Goal: Task Accomplishment & Management: Complete application form

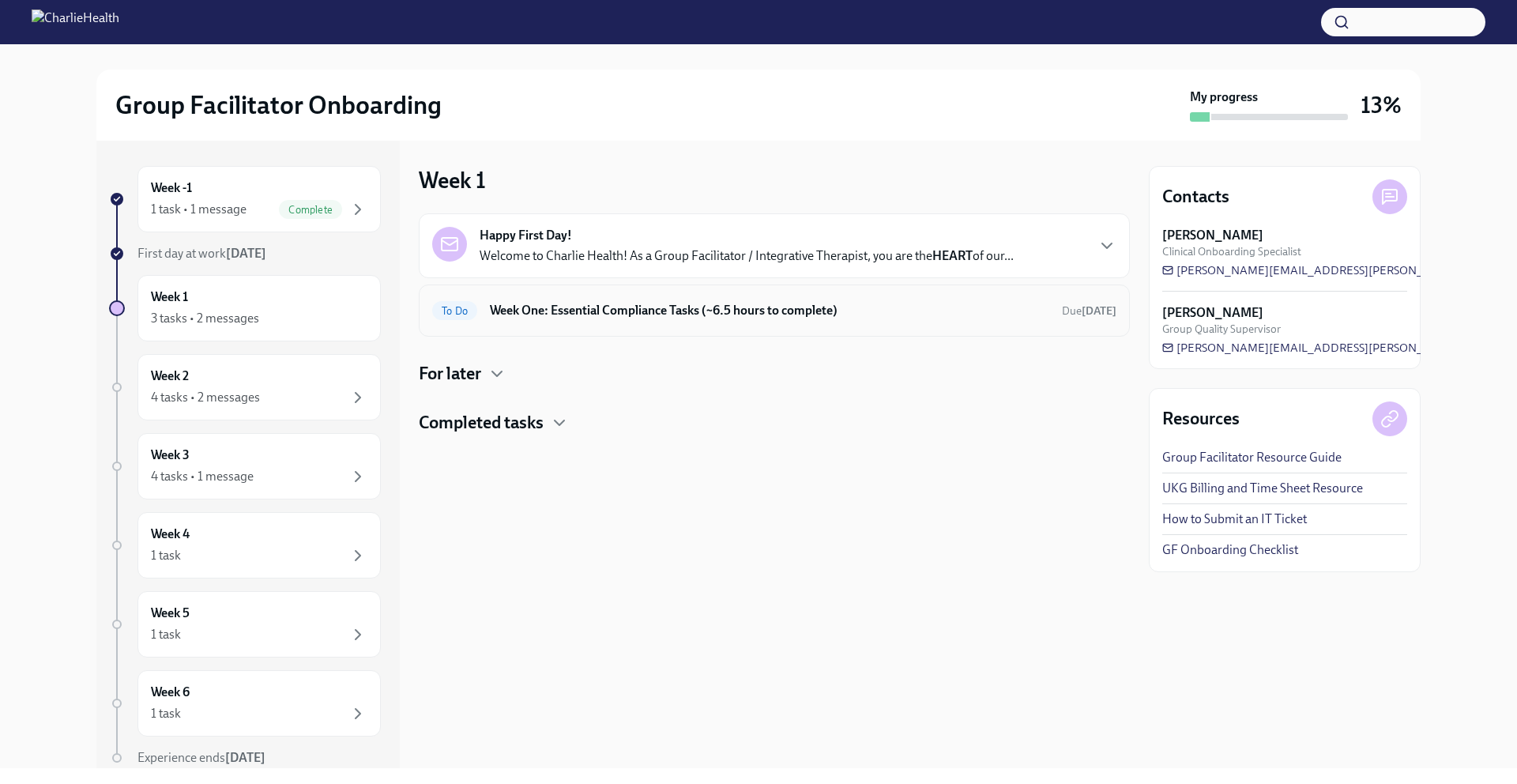
click at [705, 306] on h6 "Week One: Essential Compliance Tasks (~6.5 hours to complete)" at bounding box center [770, 310] width 560 height 18
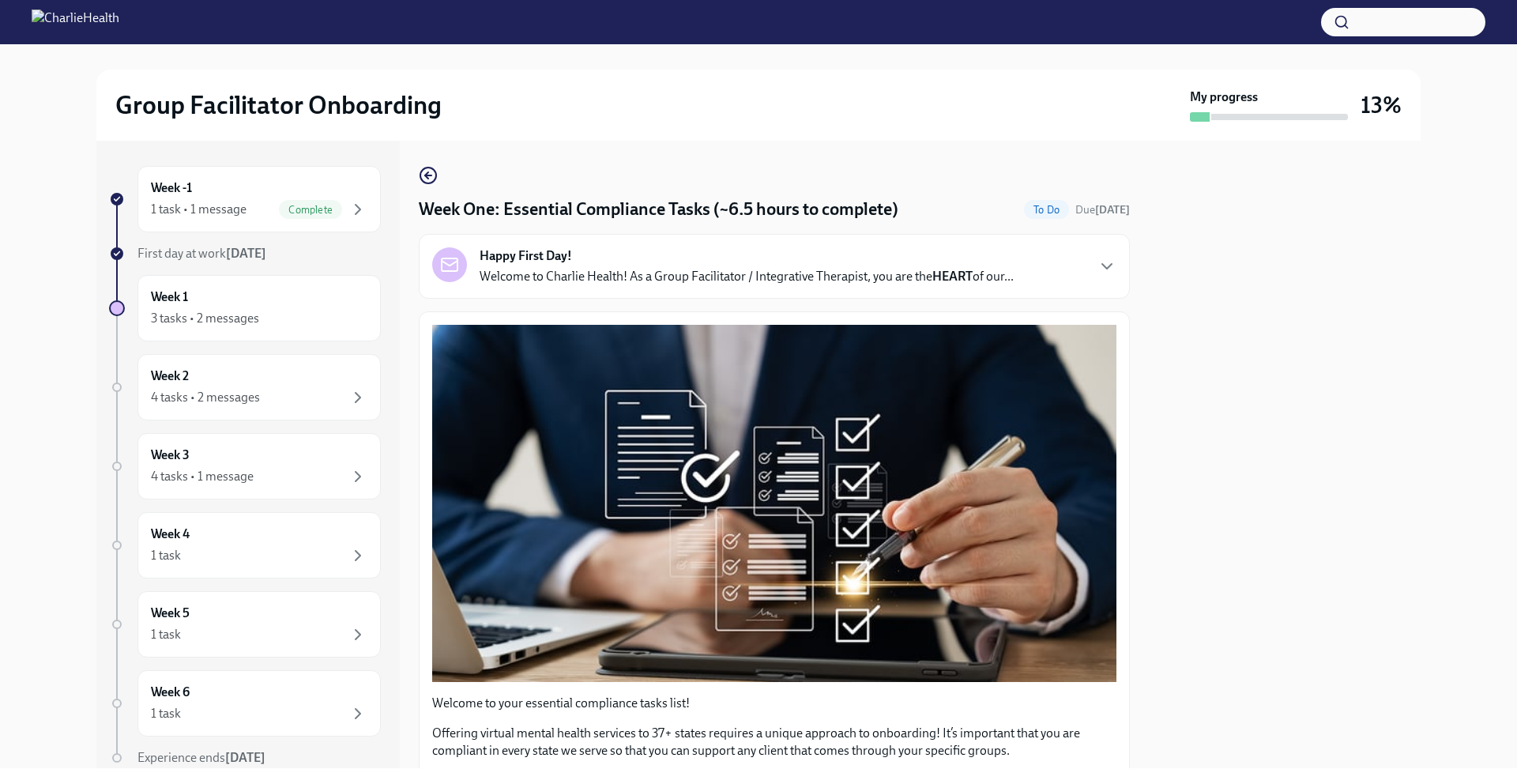
click at [766, 284] on p "Welcome to Charlie Health! As a Group Facilitator / Integrative Therapist, you …" at bounding box center [746, 276] width 534 height 18
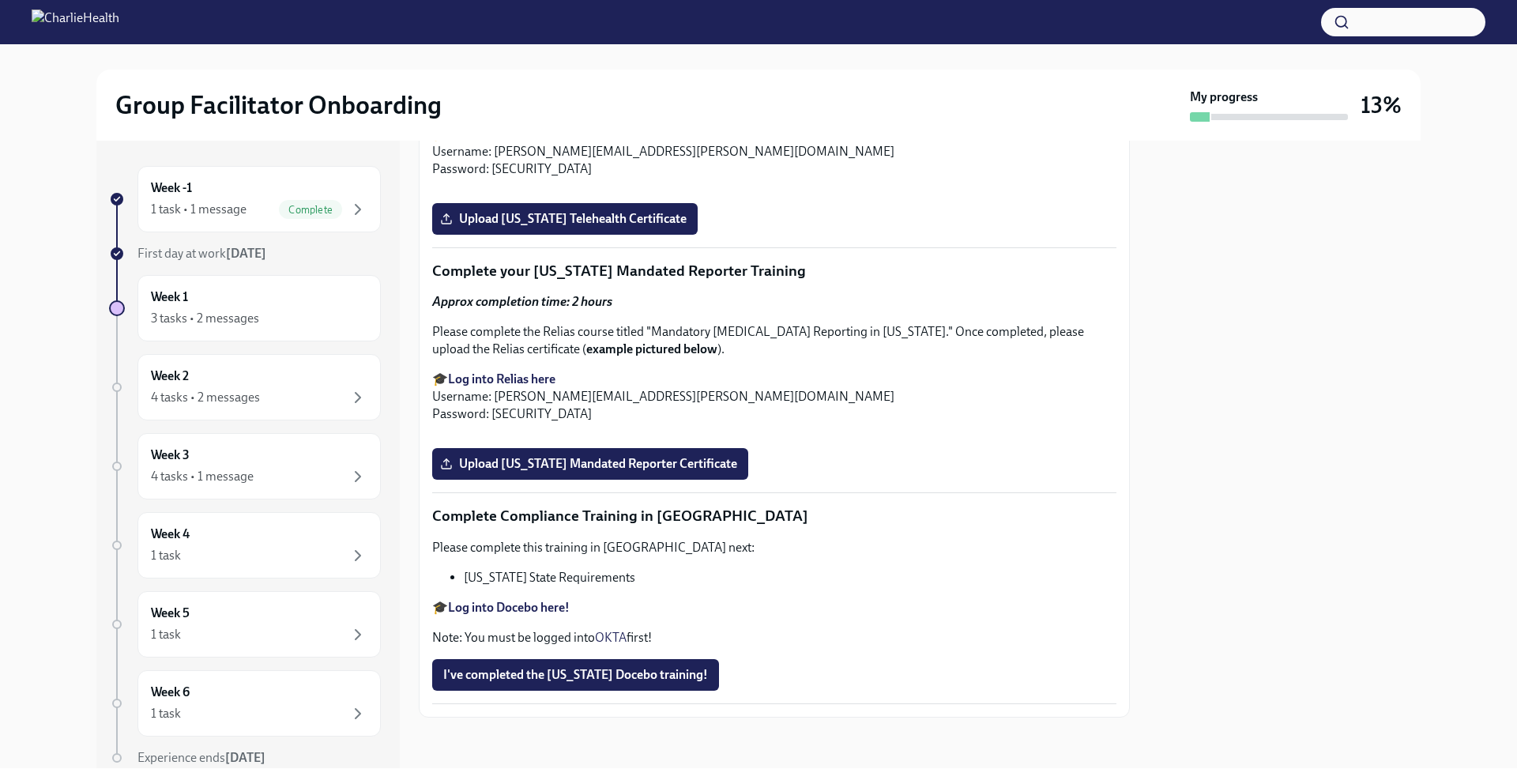
scroll to position [4047, 0]
click at [325, 327] on div "3 tasks • 2 messages" at bounding box center [259, 318] width 217 height 19
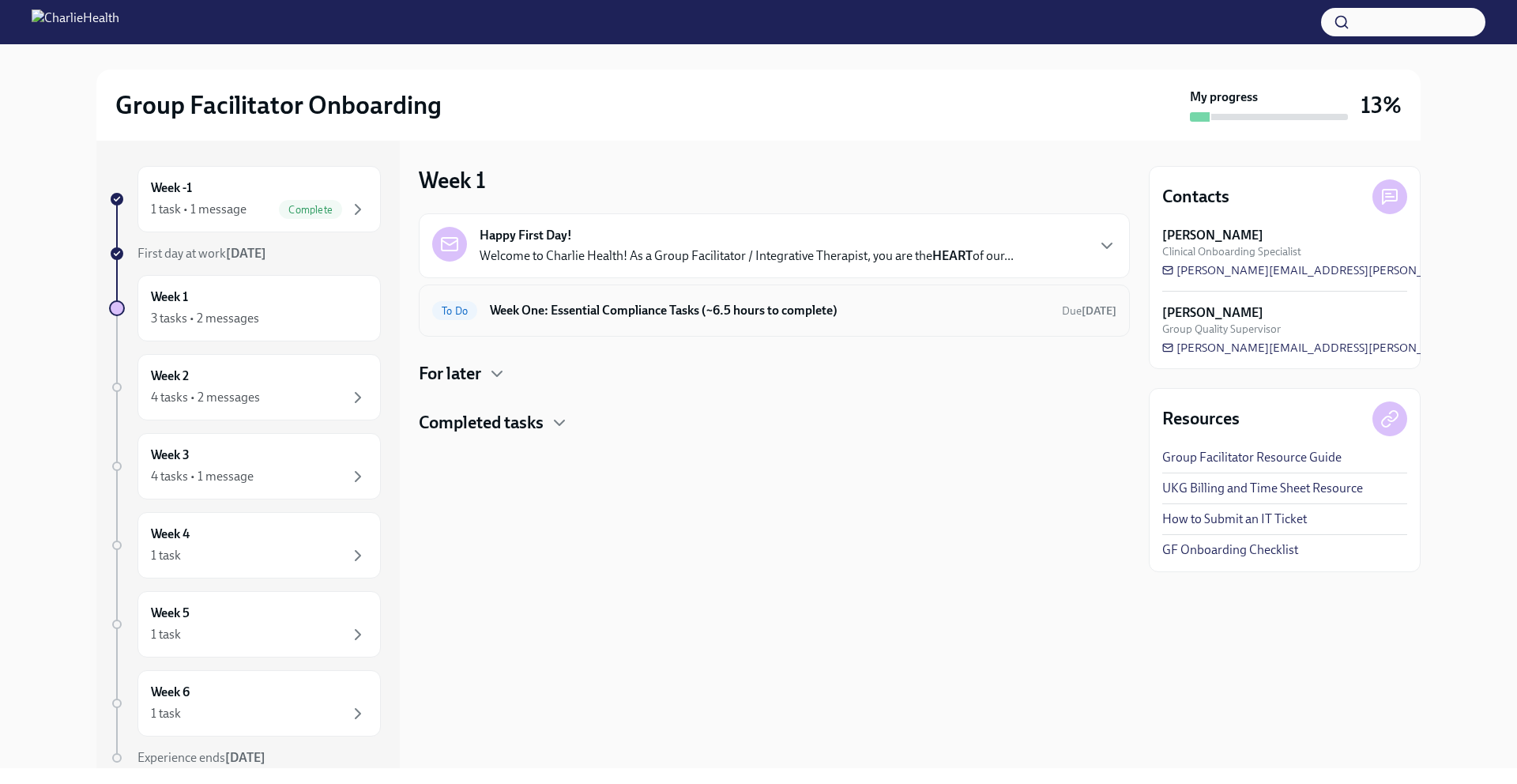
click at [517, 310] on h6 "Week One: Essential Compliance Tasks (~6.5 hours to complete)" at bounding box center [770, 310] width 560 height 18
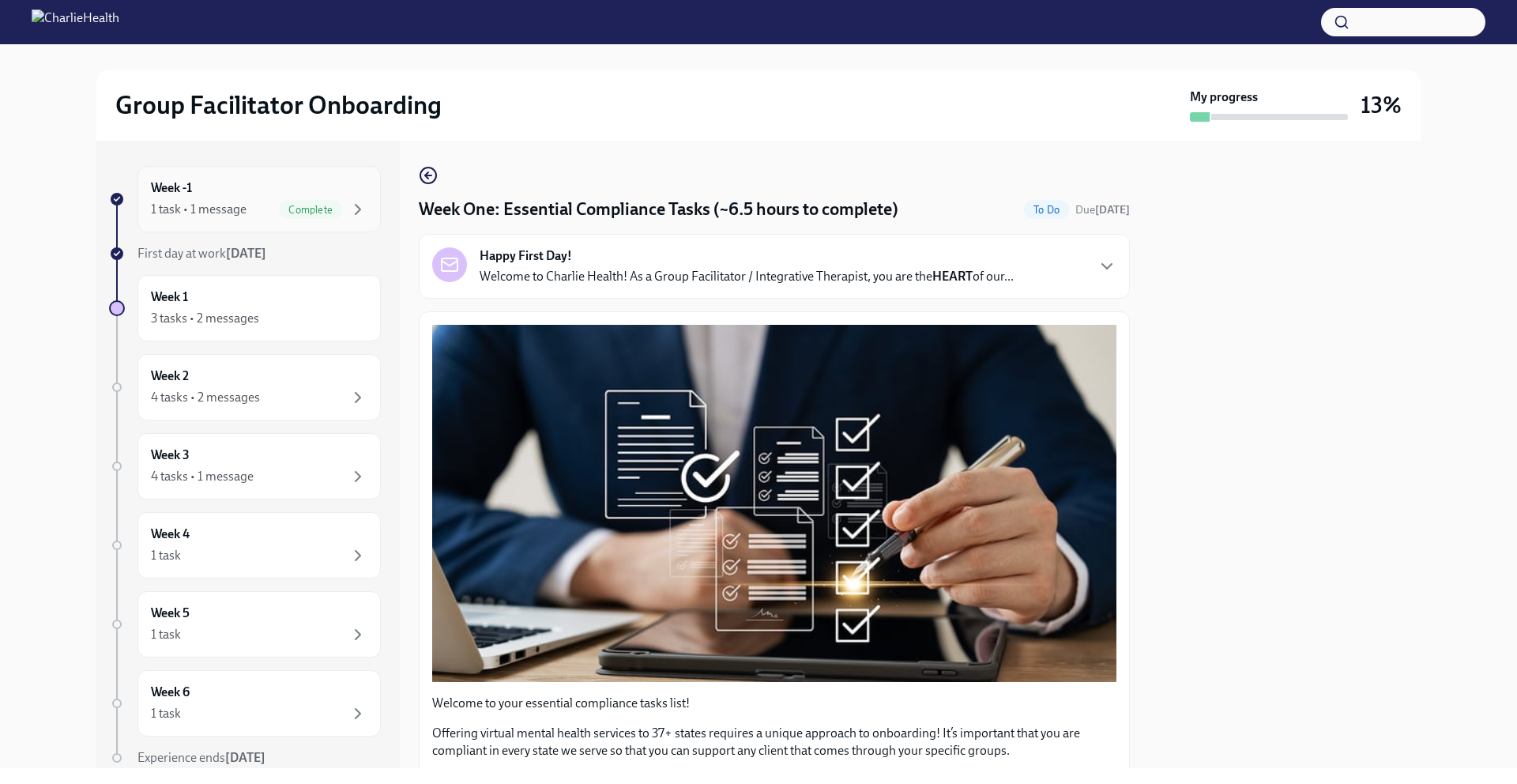
click at [244, 228] on div "Week -1 1 task • 1 message Complete" at bounding box center [259, 199] width 244 height 67
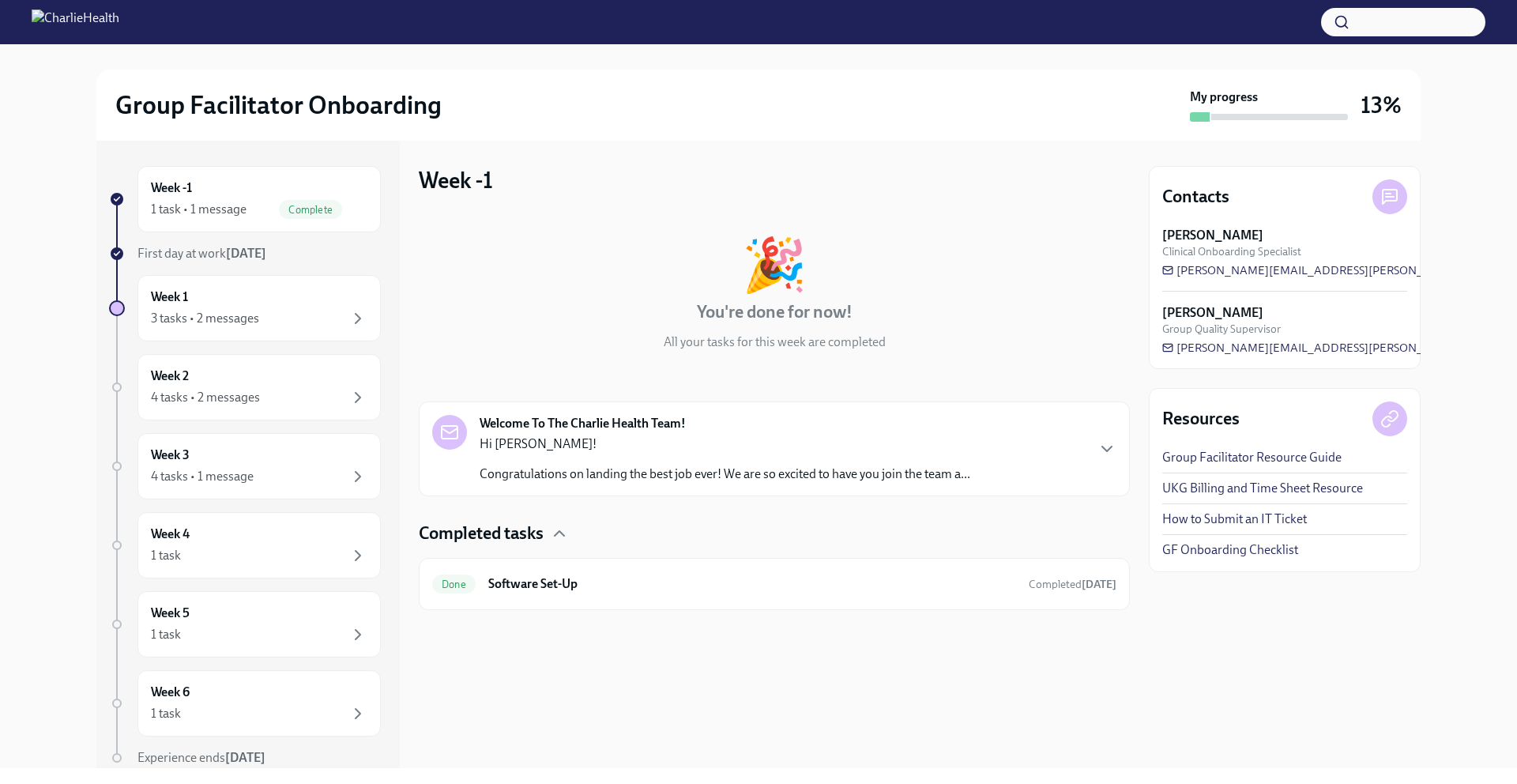
click at [606, 451] on p "Hi [PERSON_NAME]!" at bounding box center [724, 444] width 490 height 18
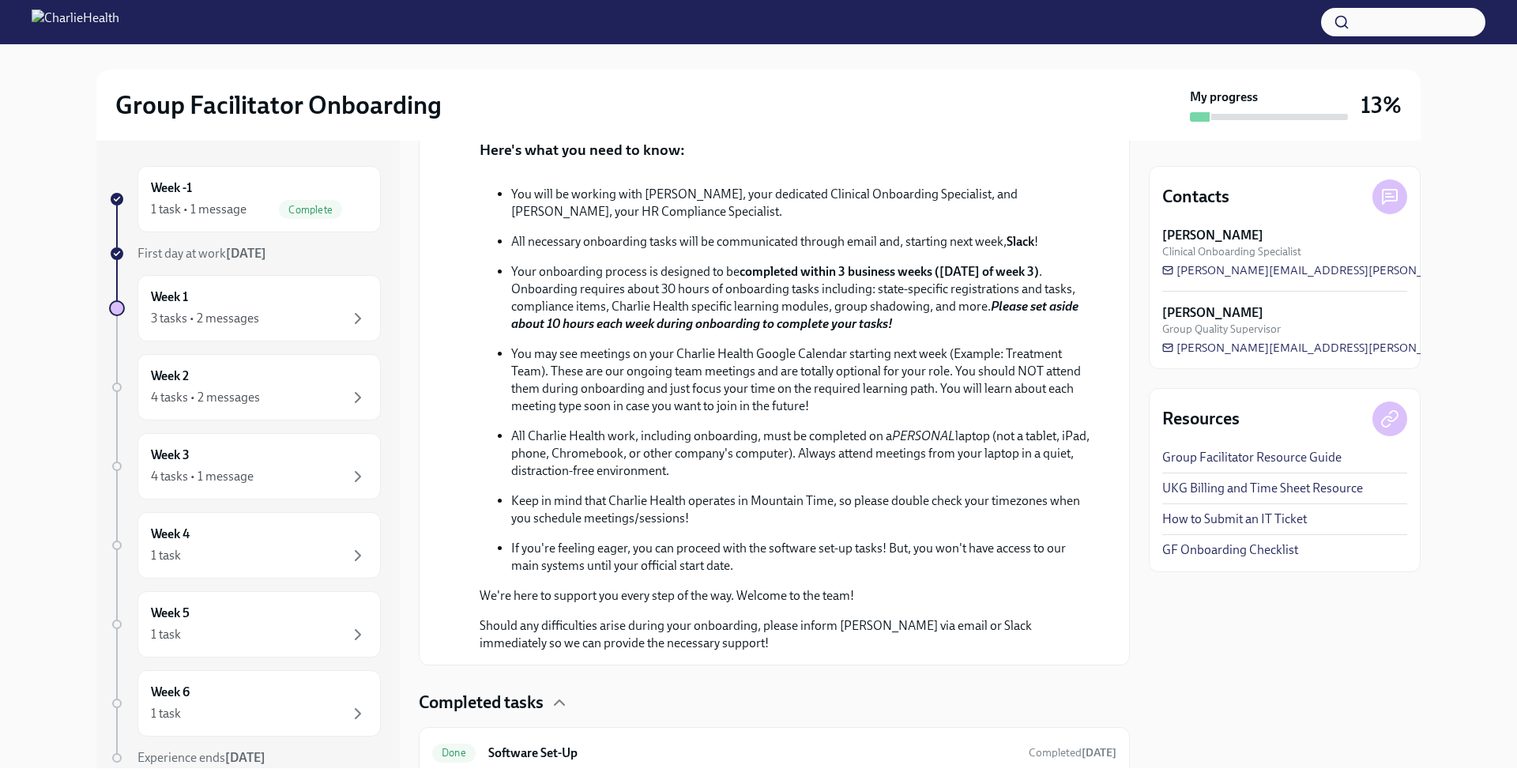
scroll to position [651, 0]
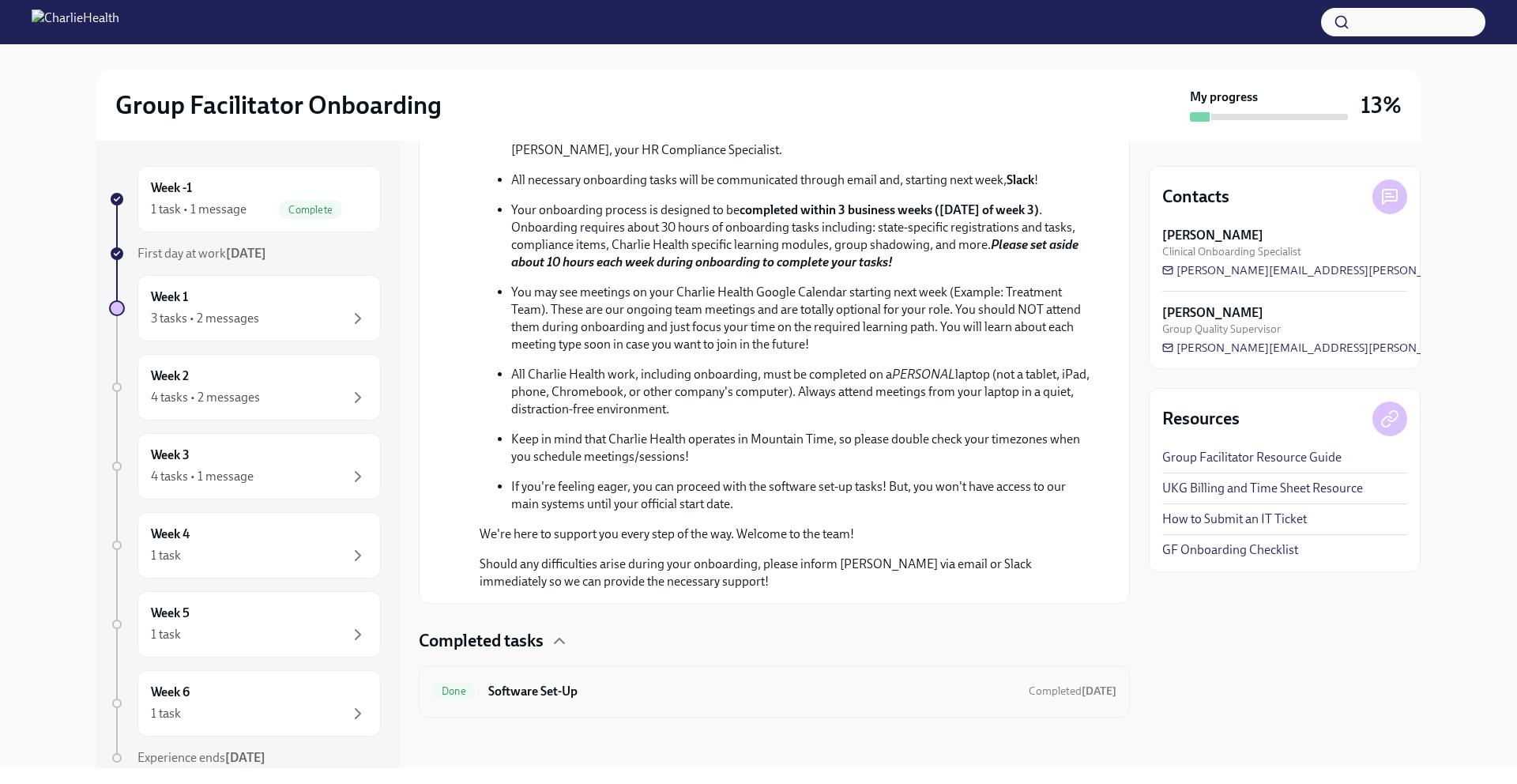
click at [727, 699] on h6 "Software Set-Up" at bounding box center [752, 691] width 527 height 18
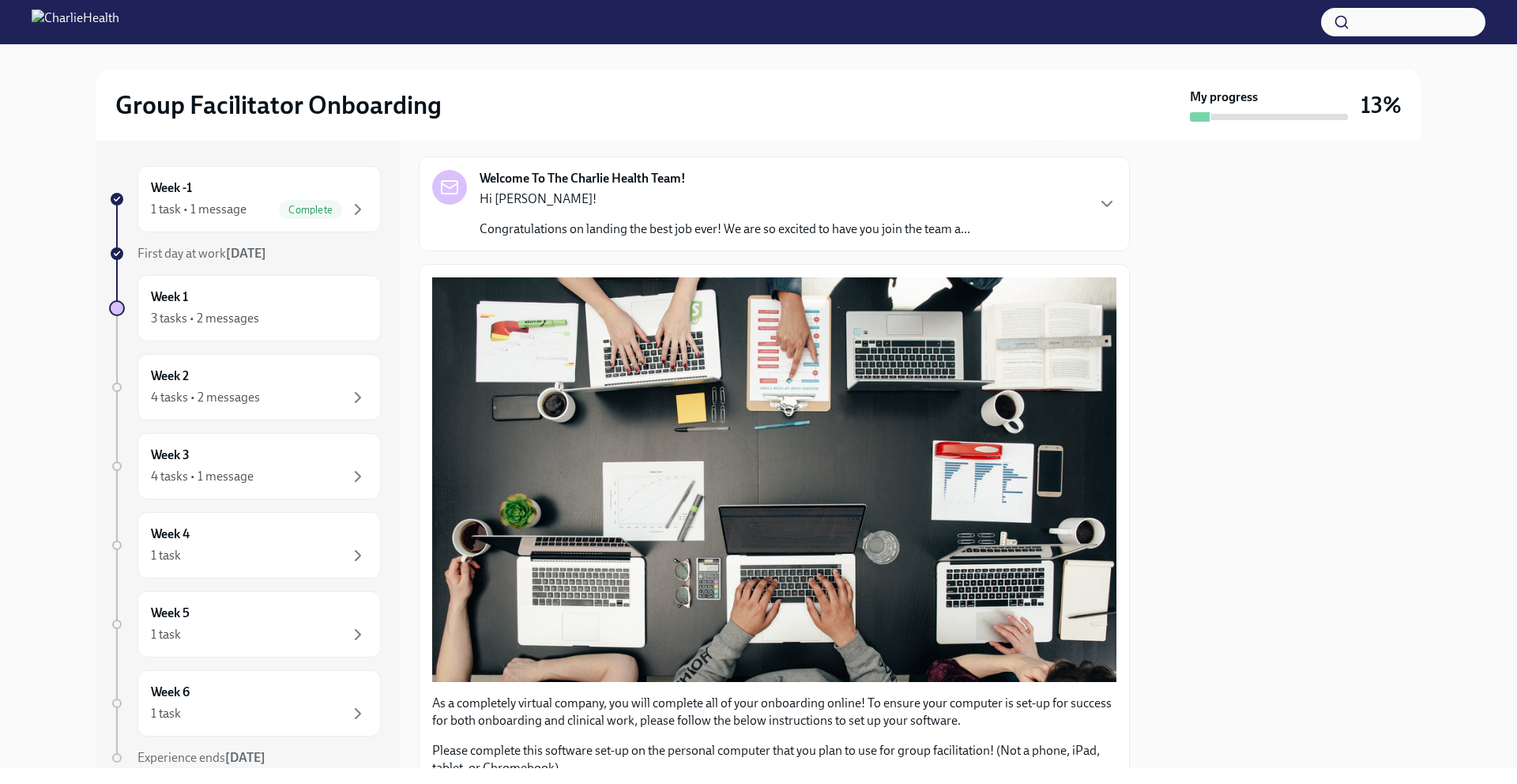
scroll to position [384, 0]
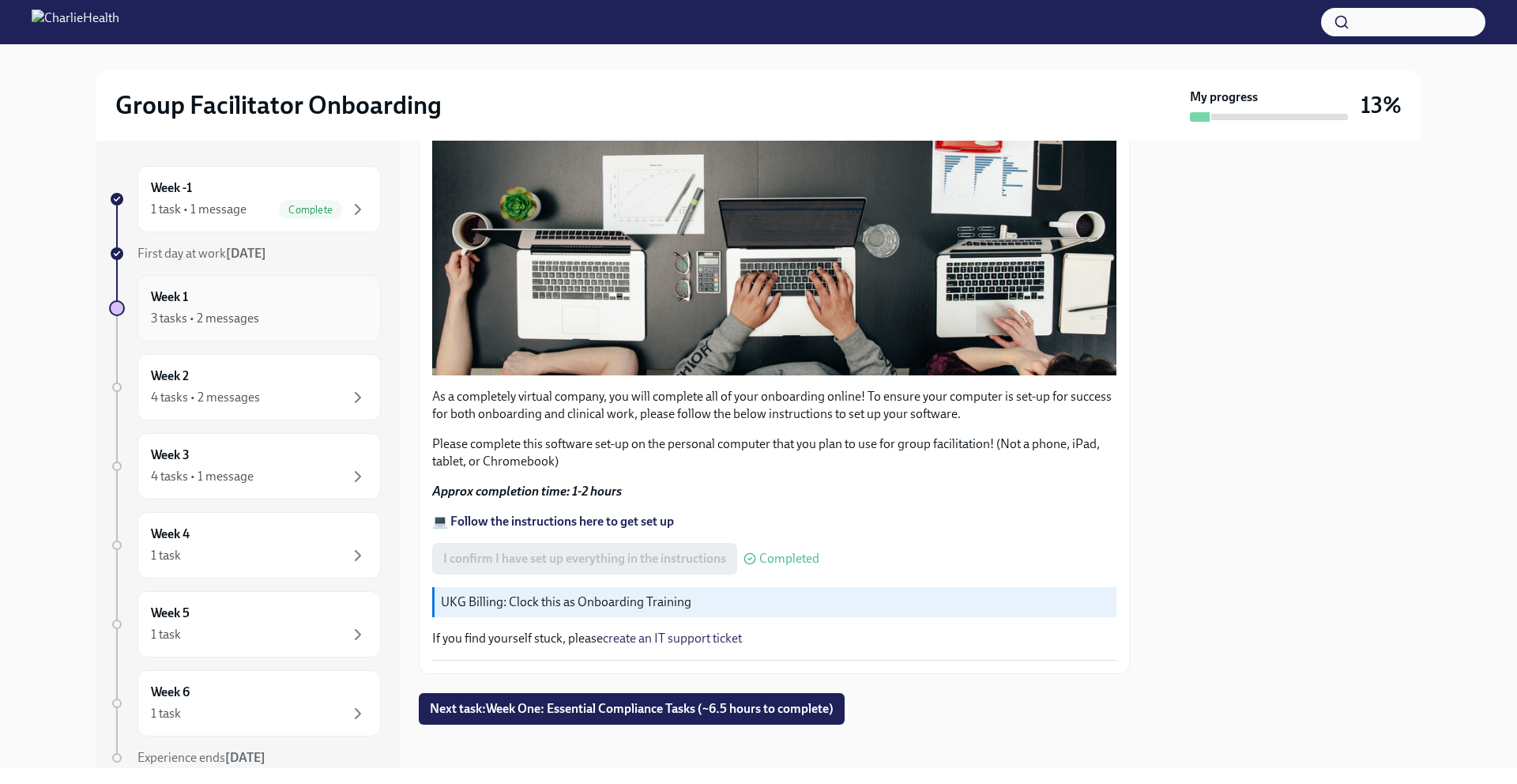
click at [298, 329] on div "Week 1 3 tasks • 2 messages" at bounding box center [259, 309] width 244 height 67
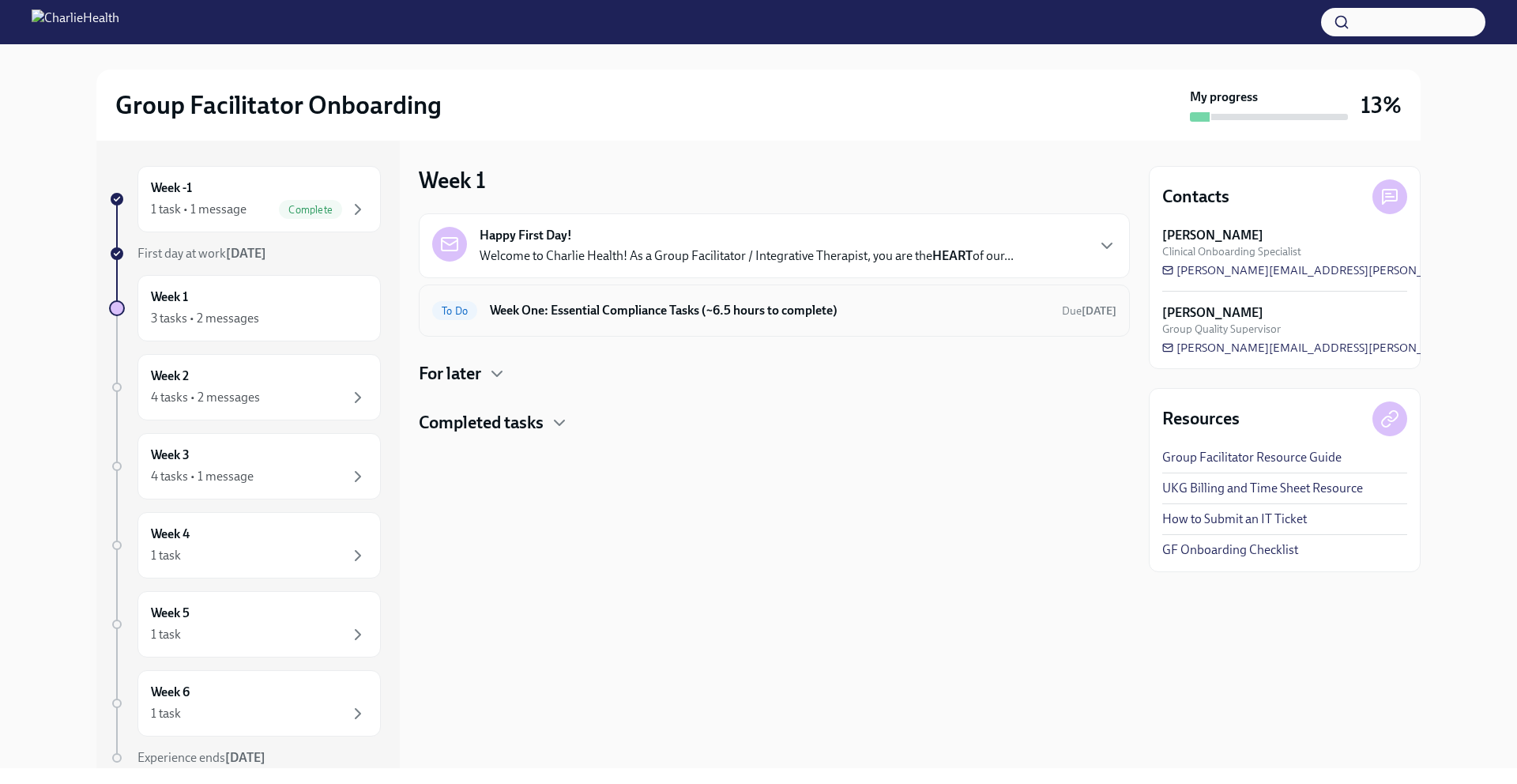
click at [616, 320] on div "To Do Week One: Essential Compliance Tasks (~6.5 hours to complete) Due [DATE]" at bounding box center [774, 310] width 684 height 25
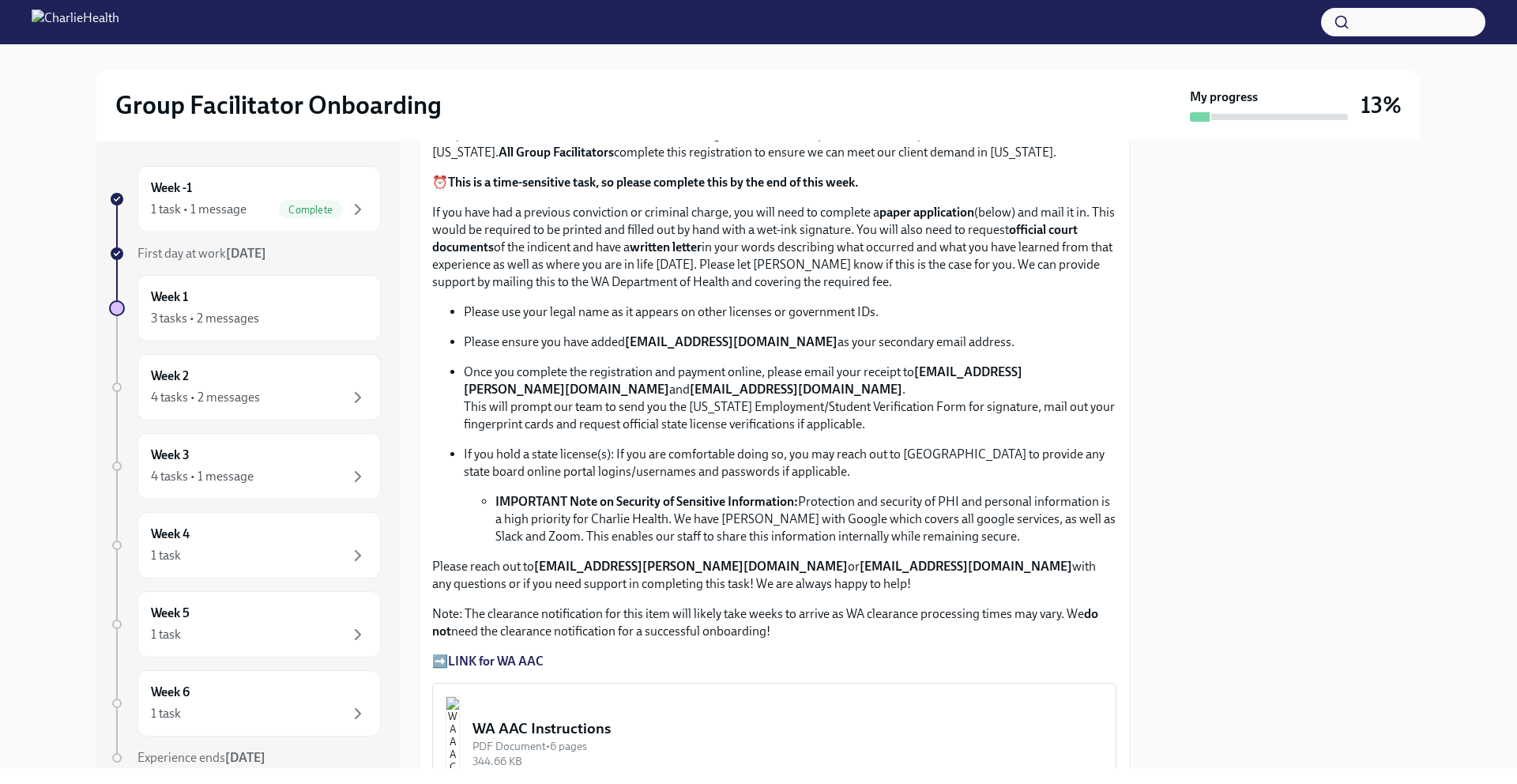
scroll to position [806, 0]
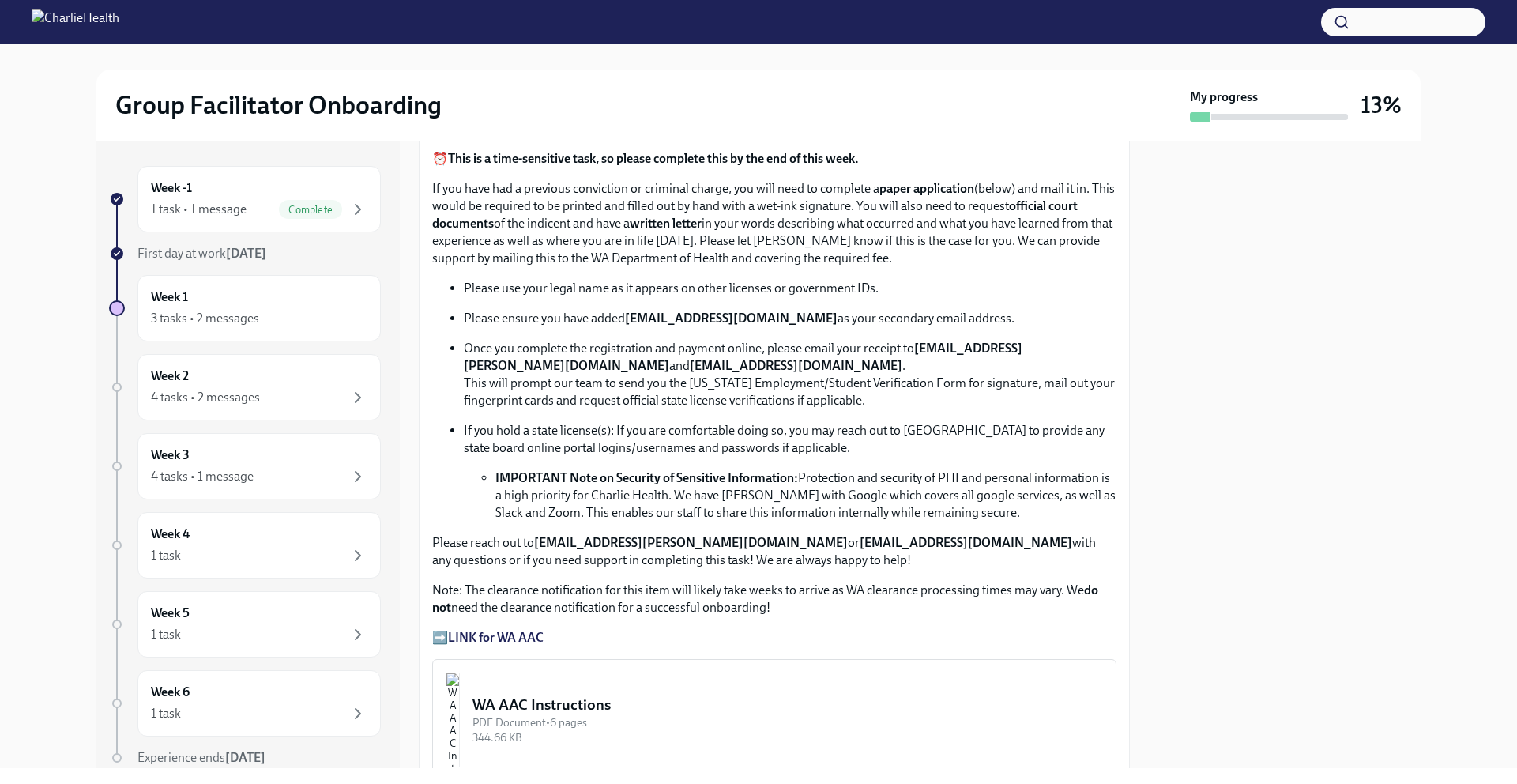
click at [509, 629] on strong "LINK for WA AAC" at bounding box center [495, 637] width 95 height 15
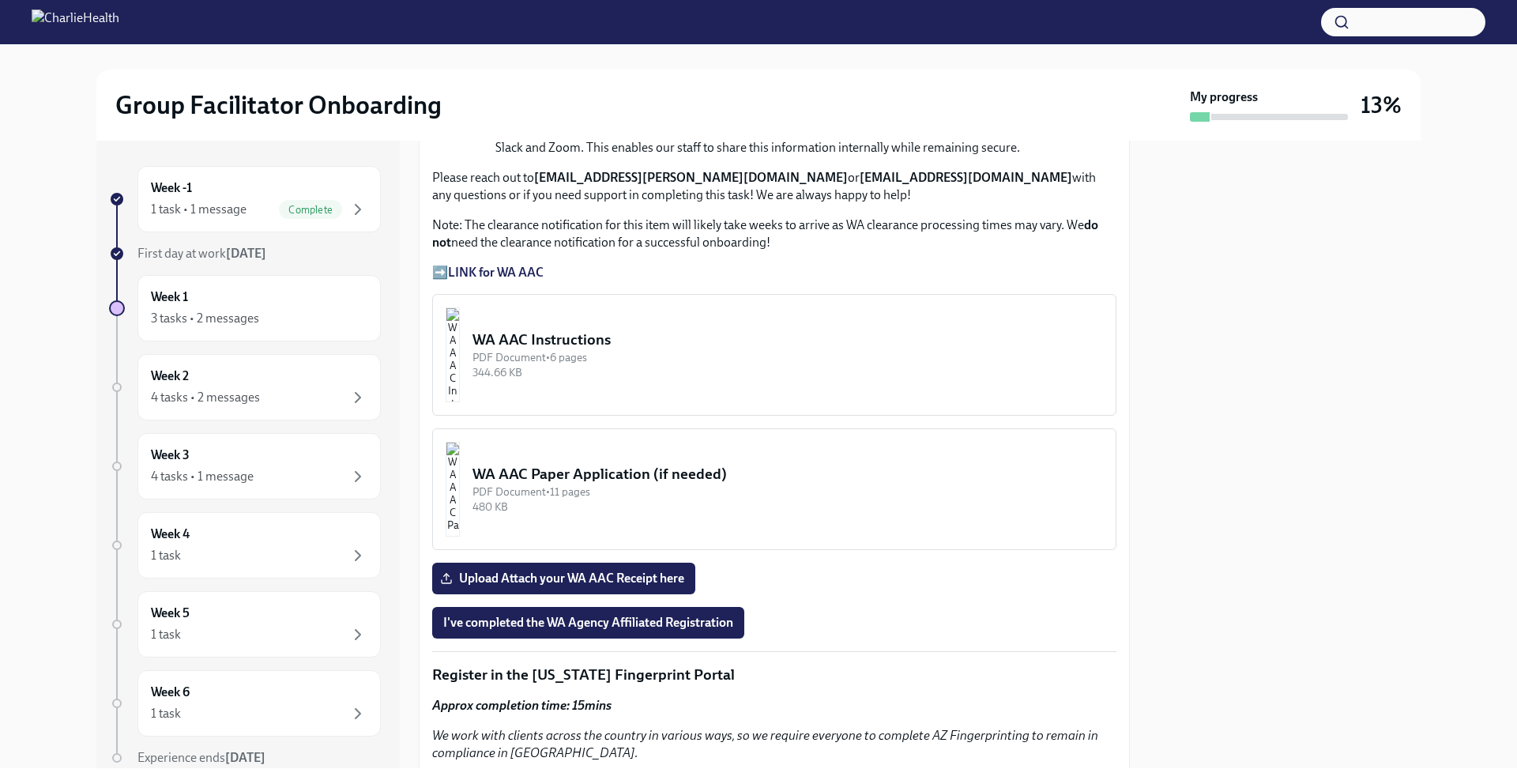
scroll to position [1201, 0]
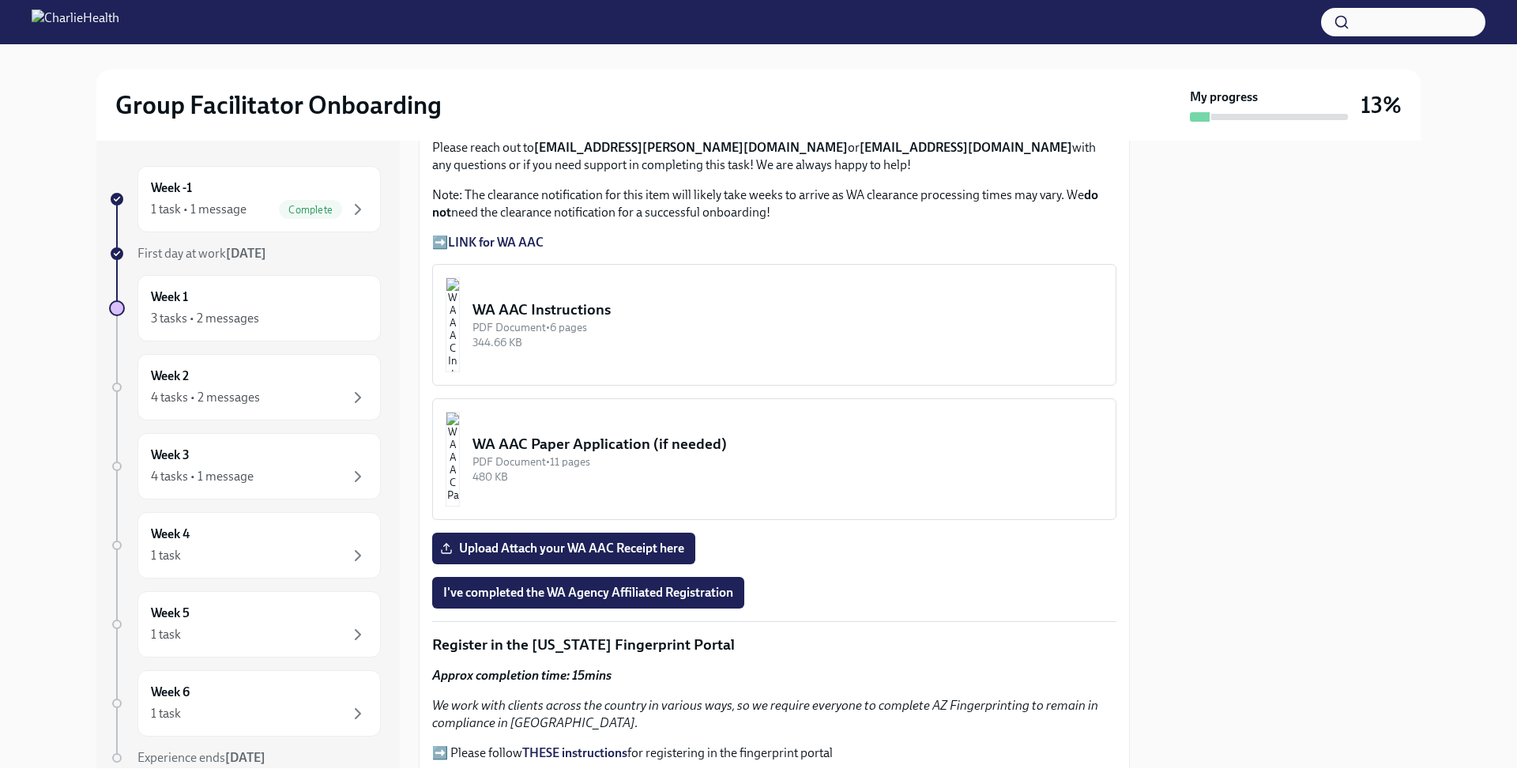
click at [677, 322] on div "PDF Document • 6 pages" at bounding box center [788, 327] width 630 height 15
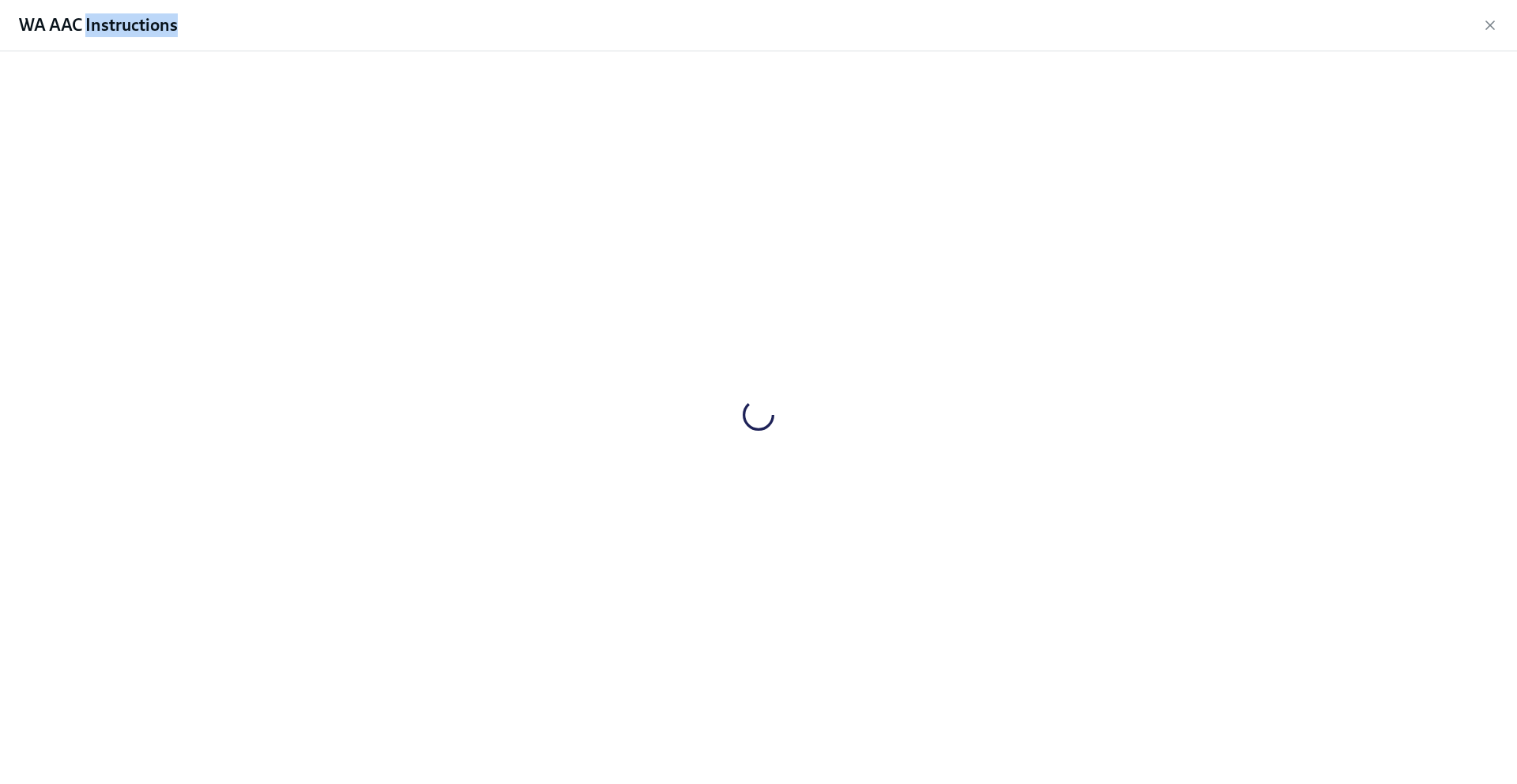
click at [677, 322] on div at bounding box center [758, 414] width 1466 height 701
click at [117, 755] on icon "button" at bounding box center [117, 755] width 0 height 9
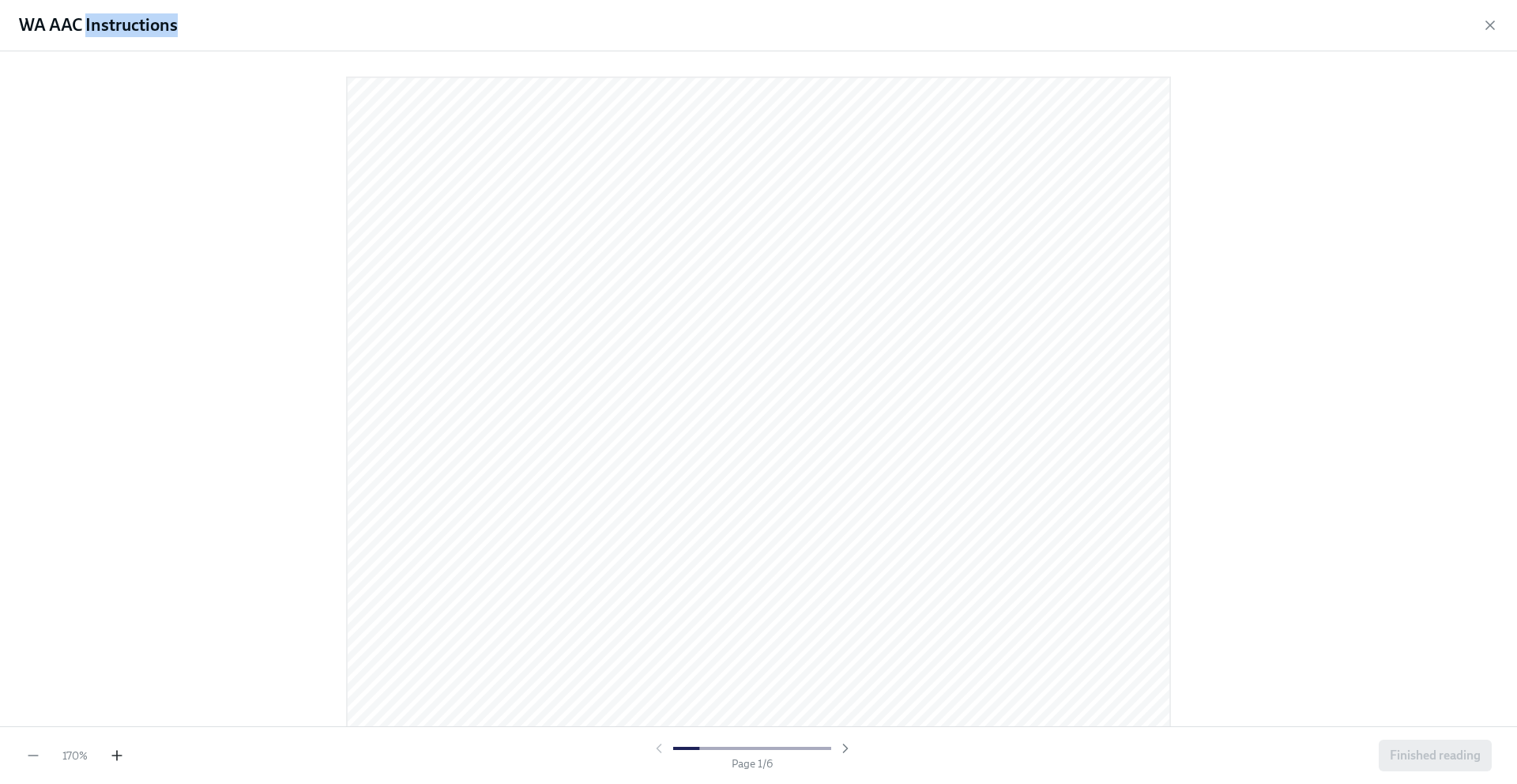
click at [117, 755] on icon "button" at bounding box center [117, 755] width 0 height 9
click at [32, 758] on icon "button" at bounding box center [32, 754] width 16 height 16
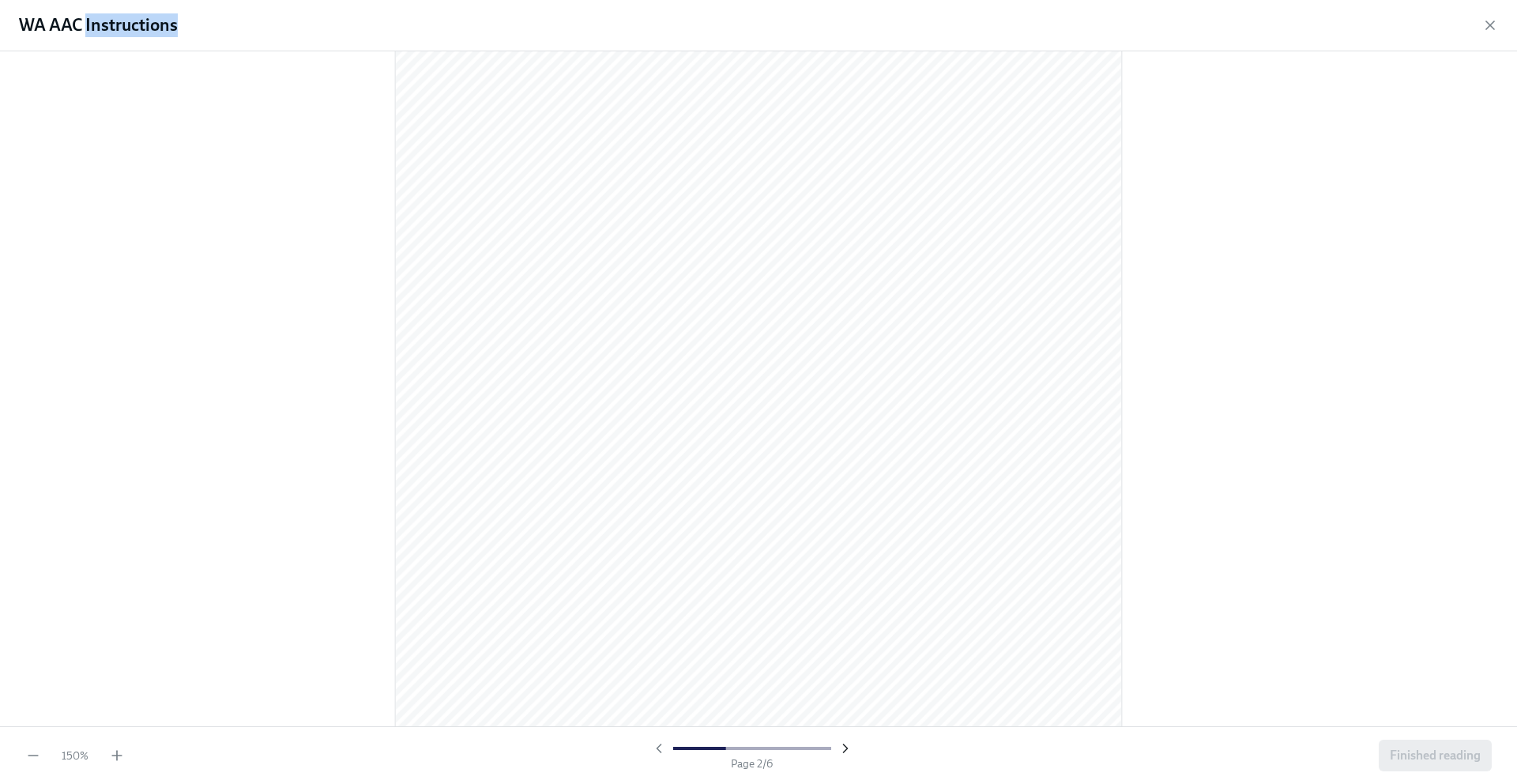
click at [841, 741] on icon "button" at bounding box center [845, 748] width 16 height 16
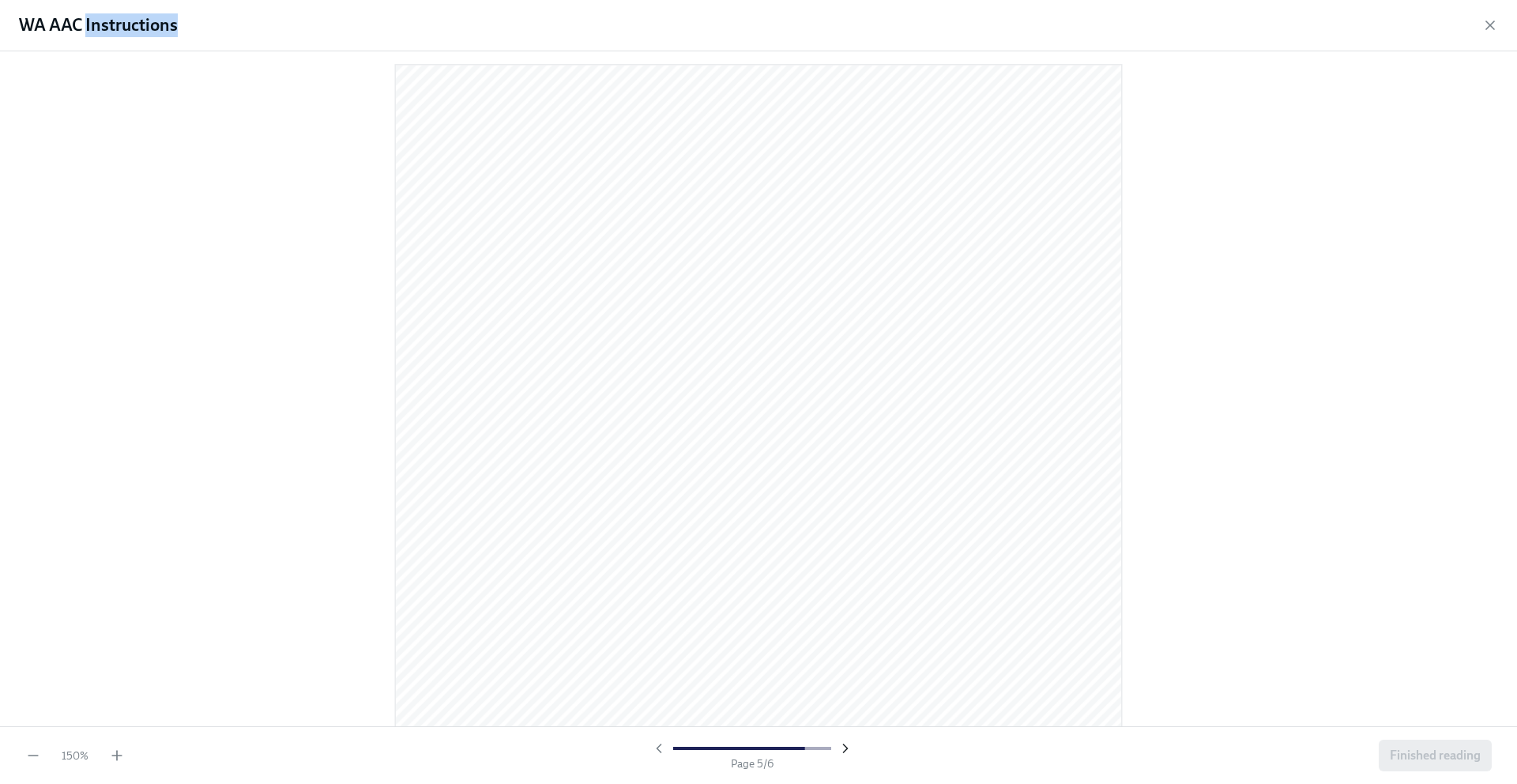
click at [841, 741] on icon "button" at bounding box center [845, 748] width 16 height 16
click at [664, 747] on icon "button" at bounding box center [658, 748] width 16 height 16
click at [658, 743] on icon "button" at bounding box center [658, 748] width 16 height 16
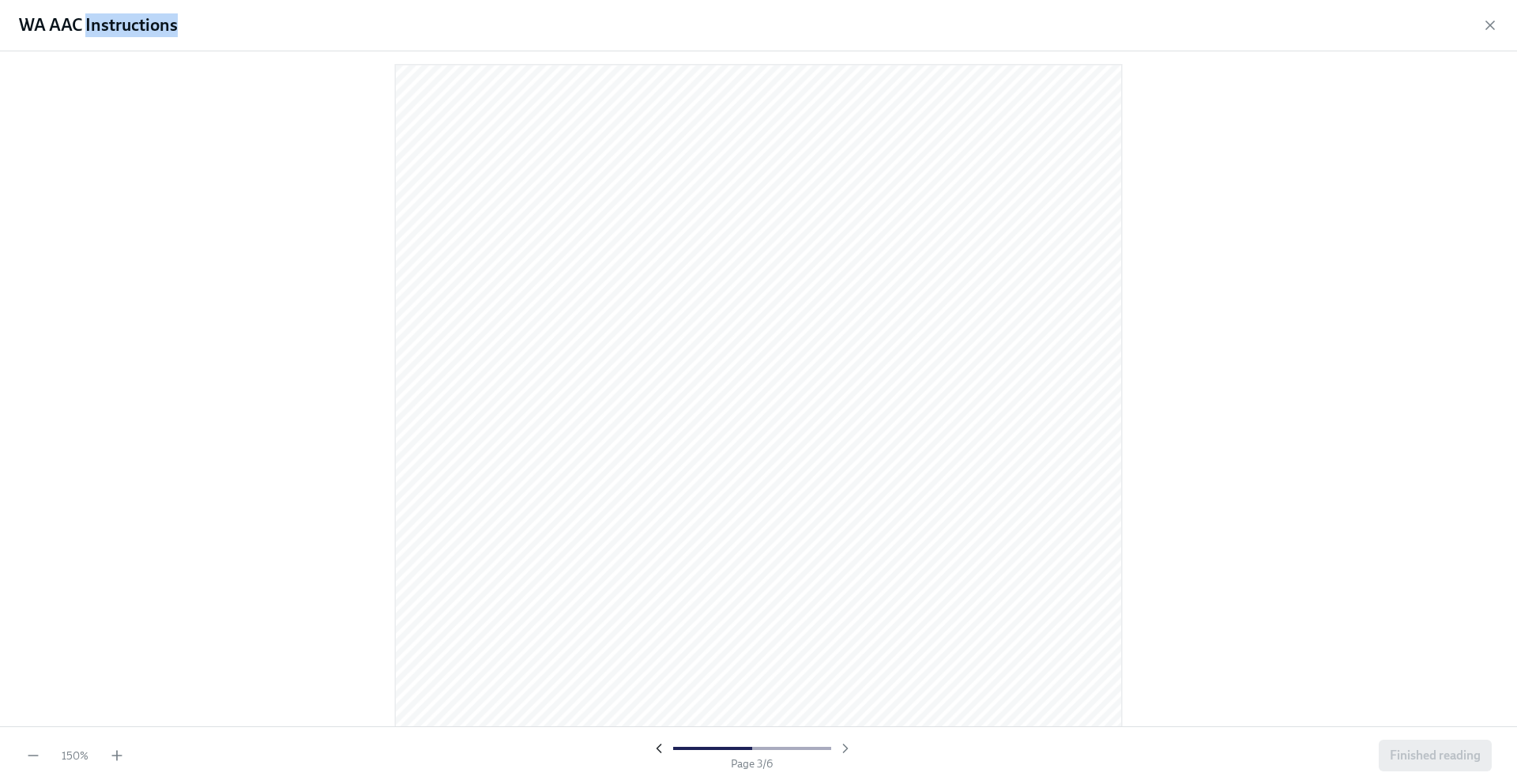
click at [658, 743] on icon "button" at bounding box center [658, 748] width 16 height 16
click at [654, 754] on icon "button" at bounding box center [658, 748] width 16 height 16
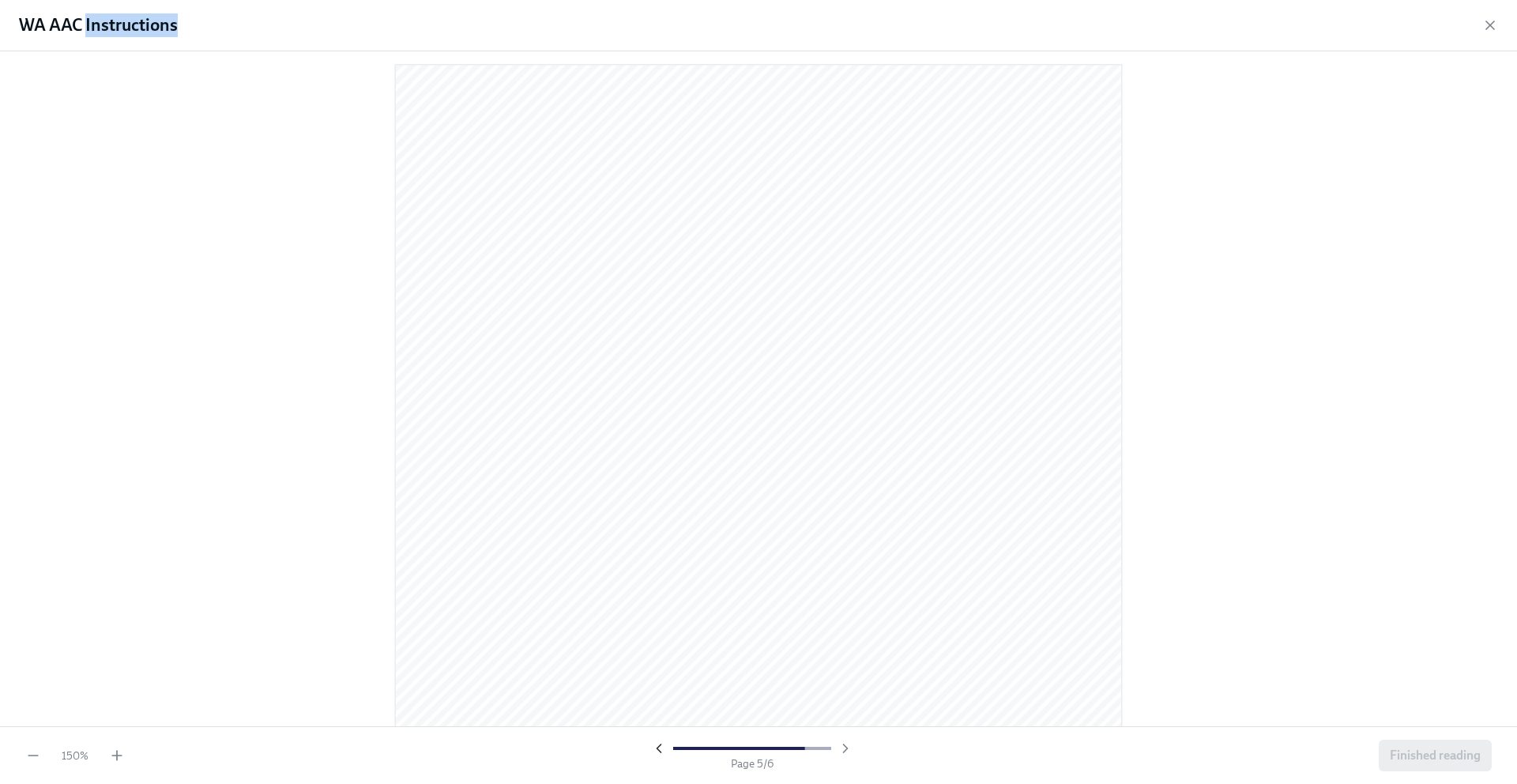
click at [654, 754] on icon "button" at bounding box center [658, 748] width 16 height 16
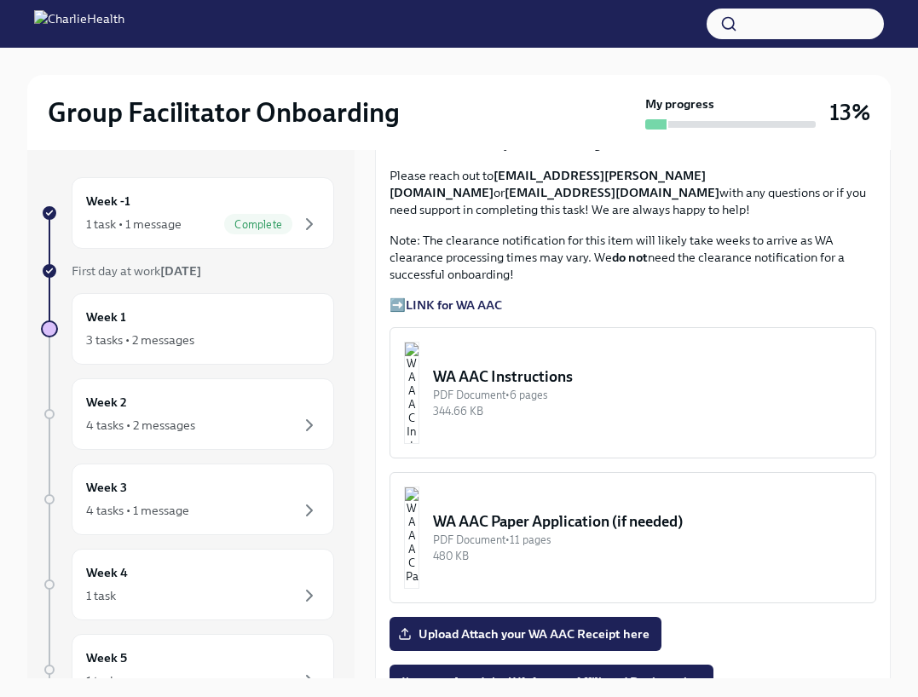
scroll to position [1471, 0]
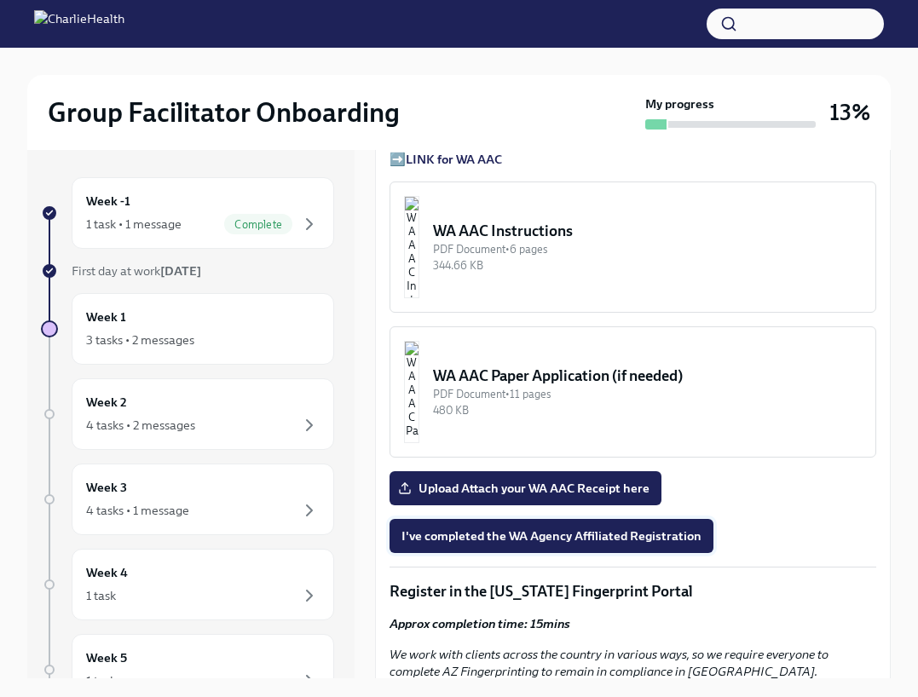
click at [599, 537] on span "I've completed the WA Agency Affiliated Registration" at bounding box center [552, 536] width 300 height 17
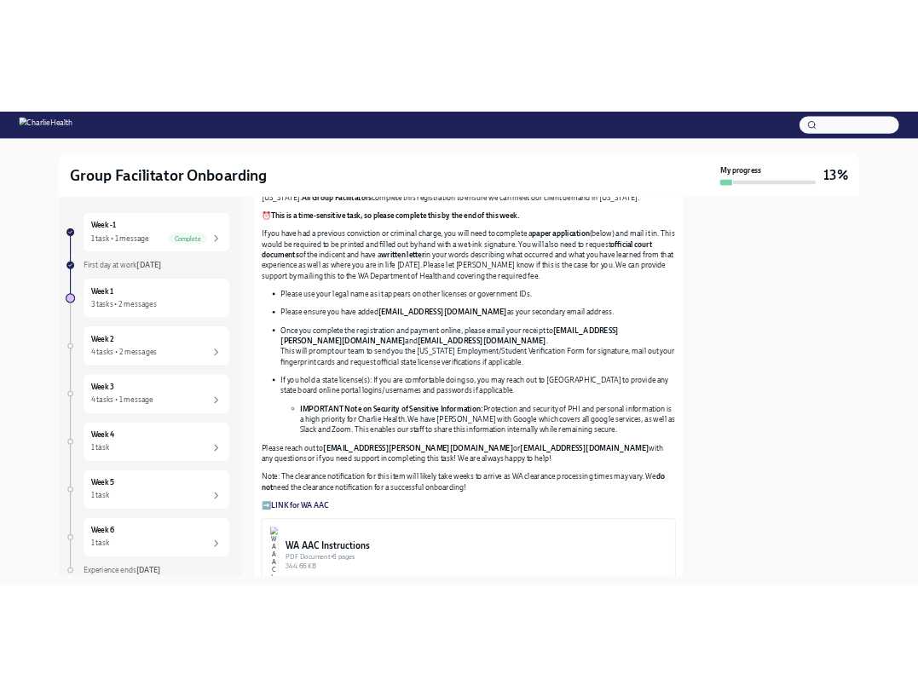
scroll to position [854, 0]
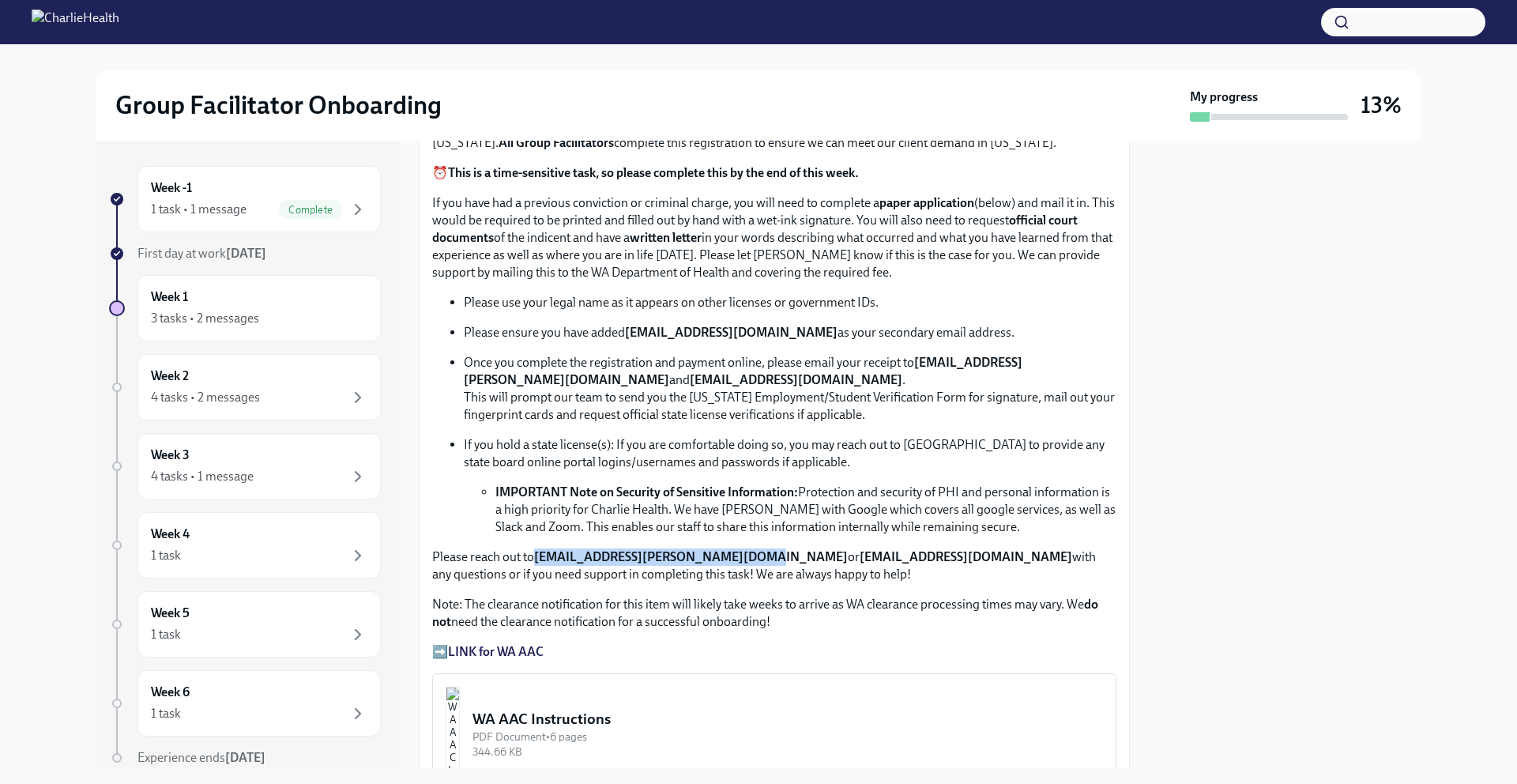
drag, startPoint x: 738, startPoint y: 550, endPoint x: 537, endPoint y: 551, distance: 201.0
click at [537, 551] on p "Please reach out to [EMAIL_ADDRESS][PERSON_NAME][DOMAIN_NAME] or [EMAIL_ADDRESS…" at bounding box center [774, 566] width 684 height 35
copy strong "[EMAIL_ADDRESS][PERSON_NAME][DOMAIN_NAME]"
drag, startPoint x: 753, startPoint y: 549, endPoint x: 929, endPoint y: 551, distance: 176.0
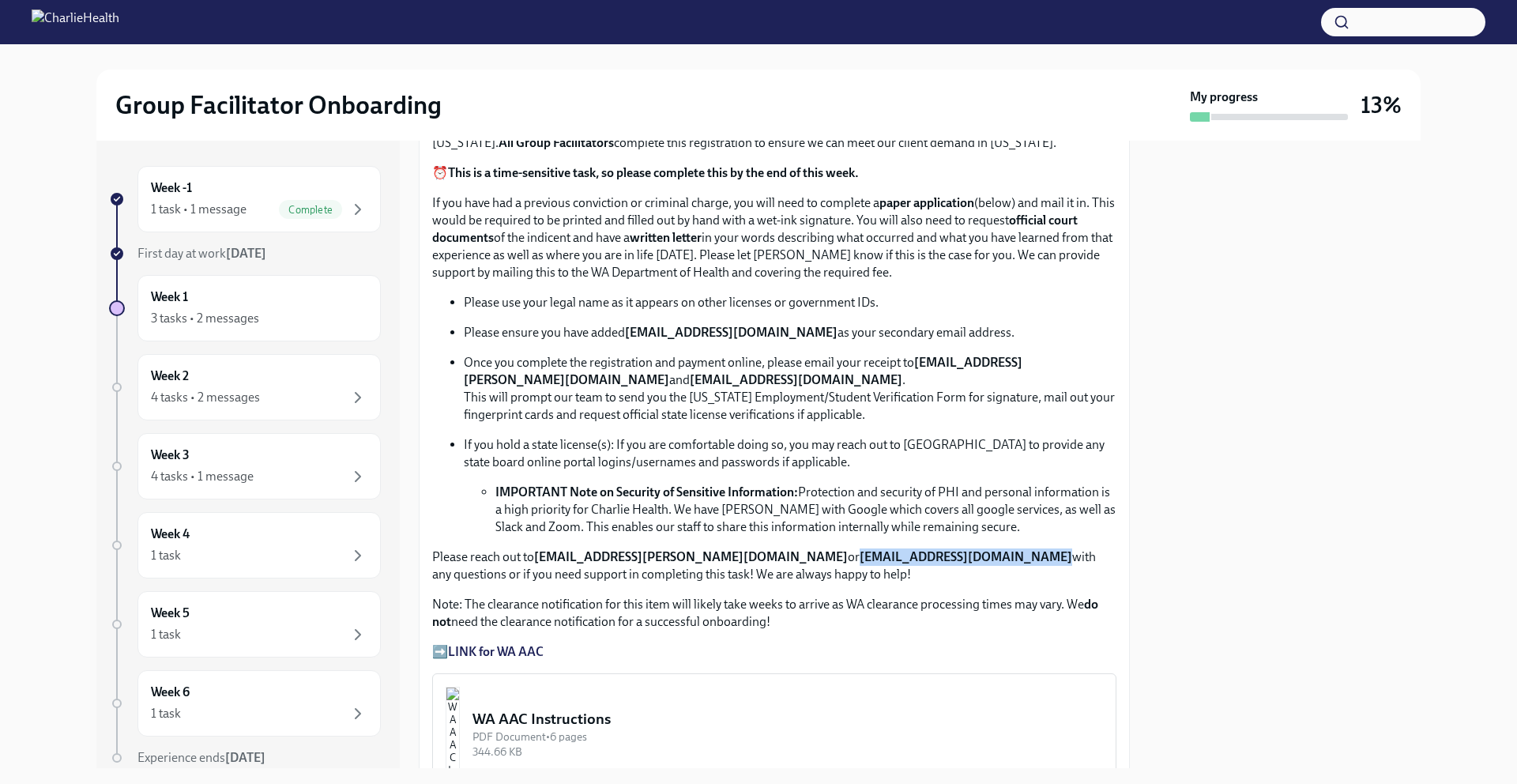
click at [929, 551] on p "Please reach out to [EMAIL_ADDRESS][PERSON_NAME][DOMAIN_NAME] or [EMAIL_ADDRESS…" at bounding box center [774, 566] width 684 height 35
copy strong "[EMAIL_ADDRESS][DOMAIN_NAME]"
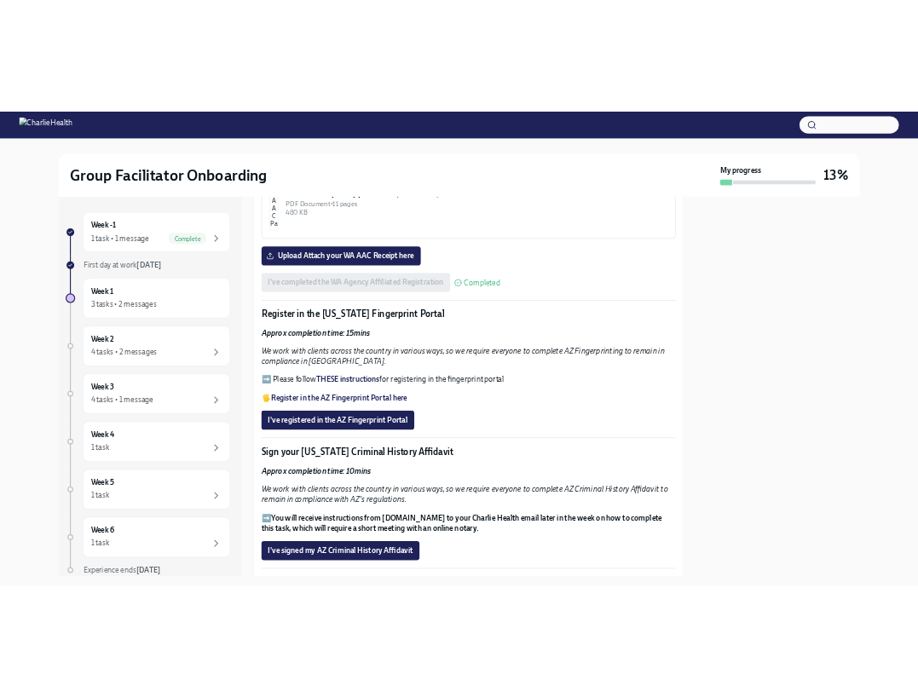
scroll to position [1631, 0]
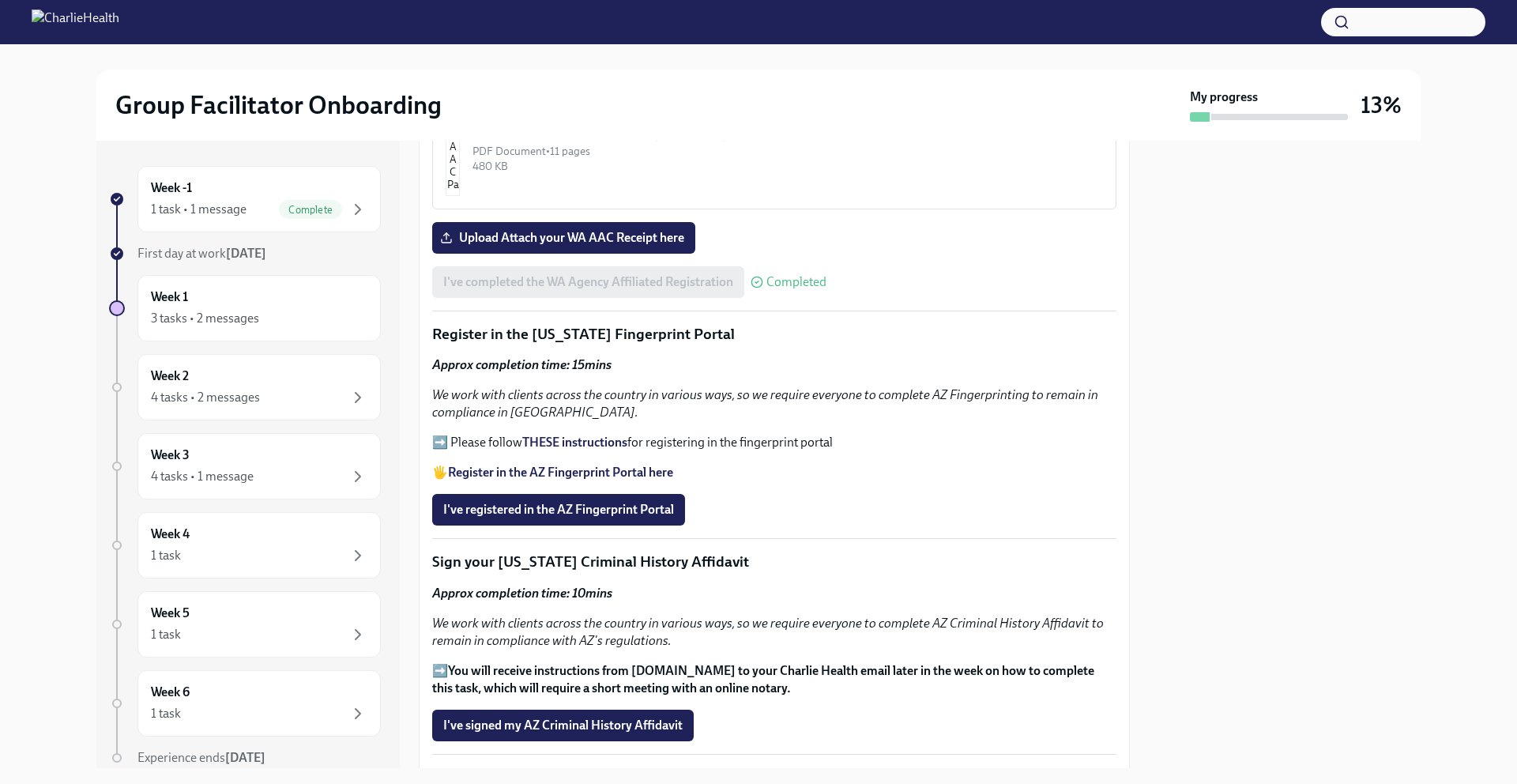
click at [547, 435] on strong "THESE instructions" at bounding box center [574, 442] width 105 height 15
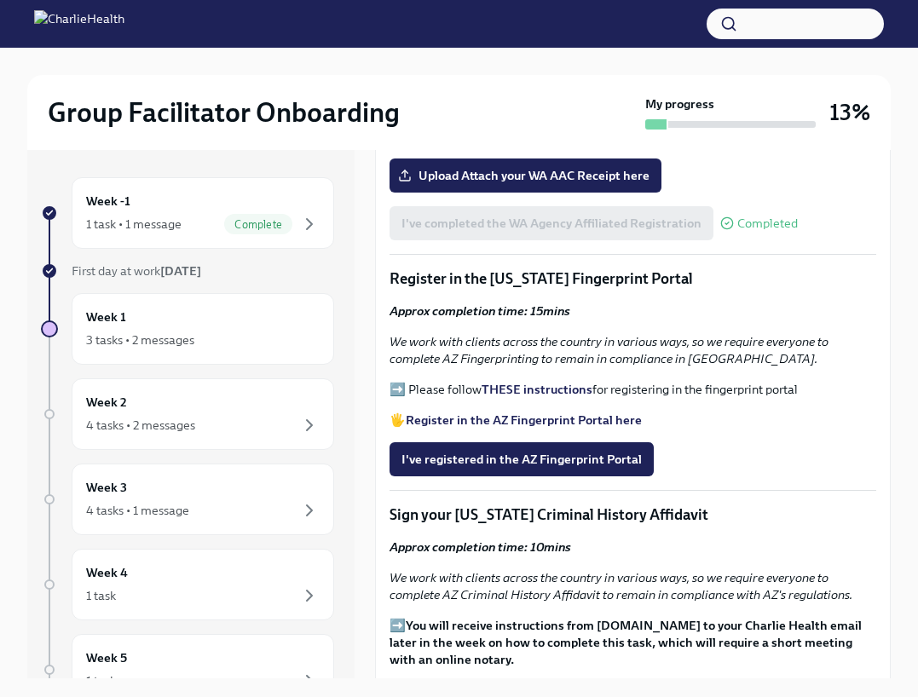
scroll to position [1787, 0]
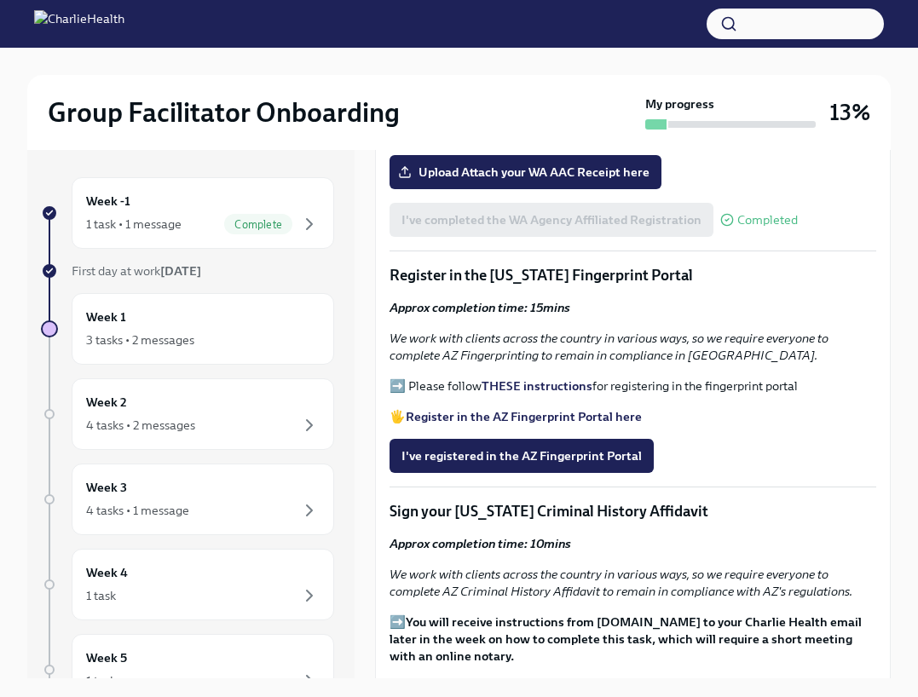
click at [565, 410] on strong "Register in the AZ Fingerprint Portal here" at bounding box center [524, 416] width 236 height 15
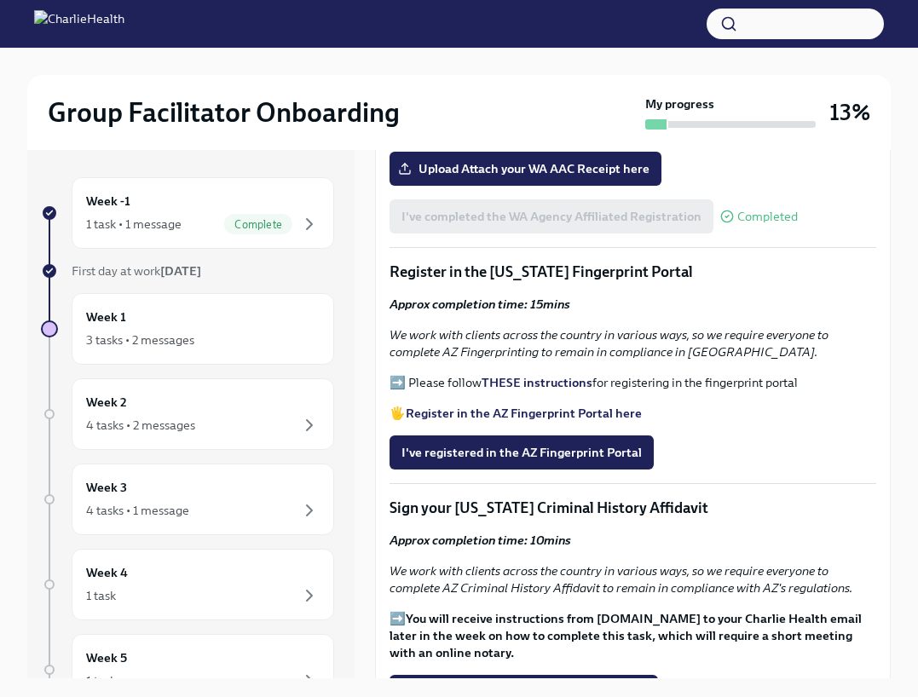
scroll to position [1946, 0]
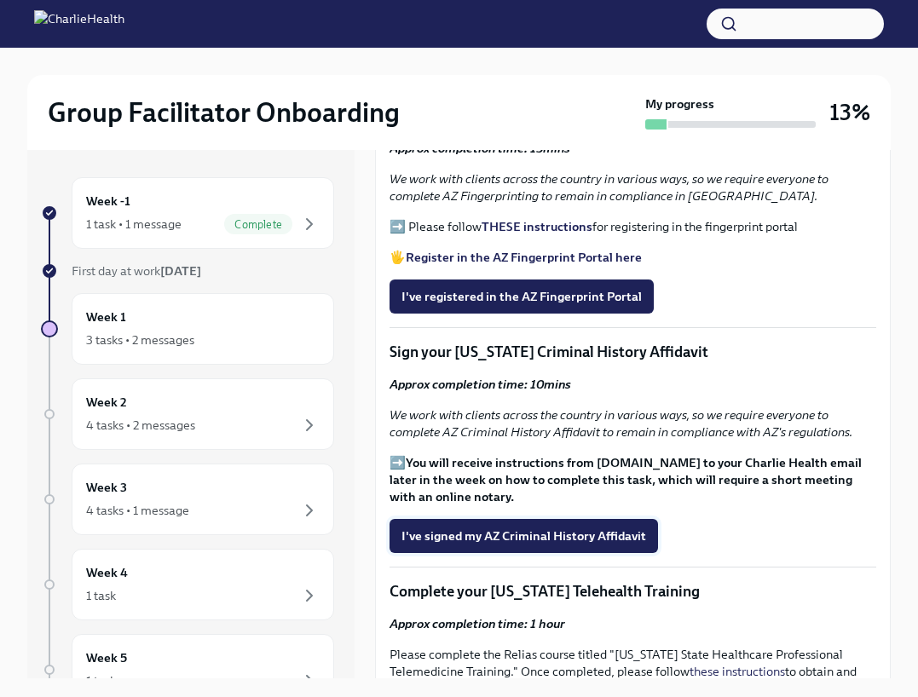
click at [578, 528] on span "I've signed my AZ Criminal History Affidavit" at bounding box center [524, 536] width 245 height 17
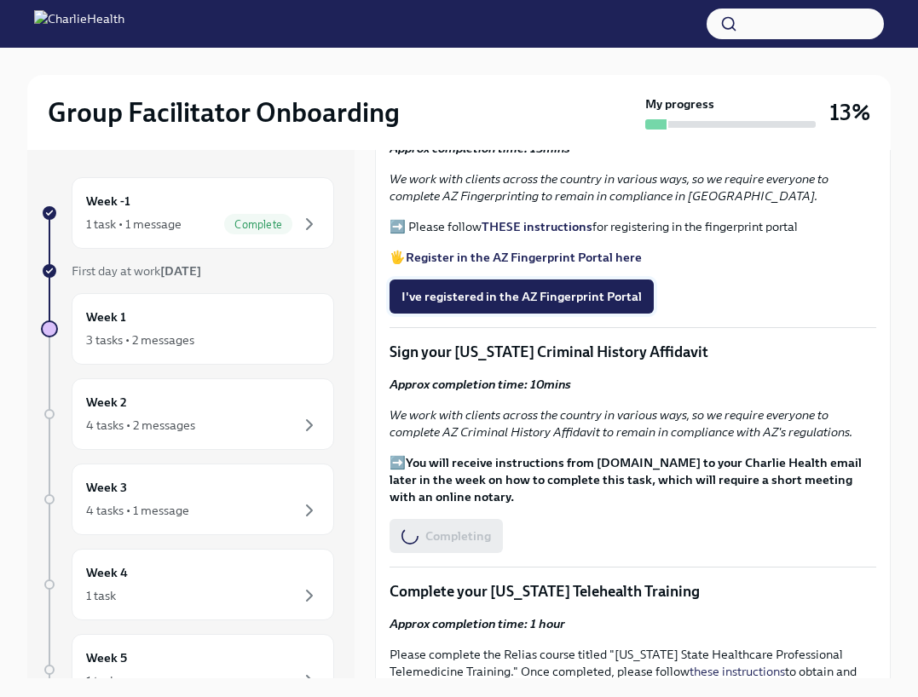
click at [517, 298] on span "I've registered in the AZ Fingerprint Portal" at bounding box center [522, 296] width 240 height 17
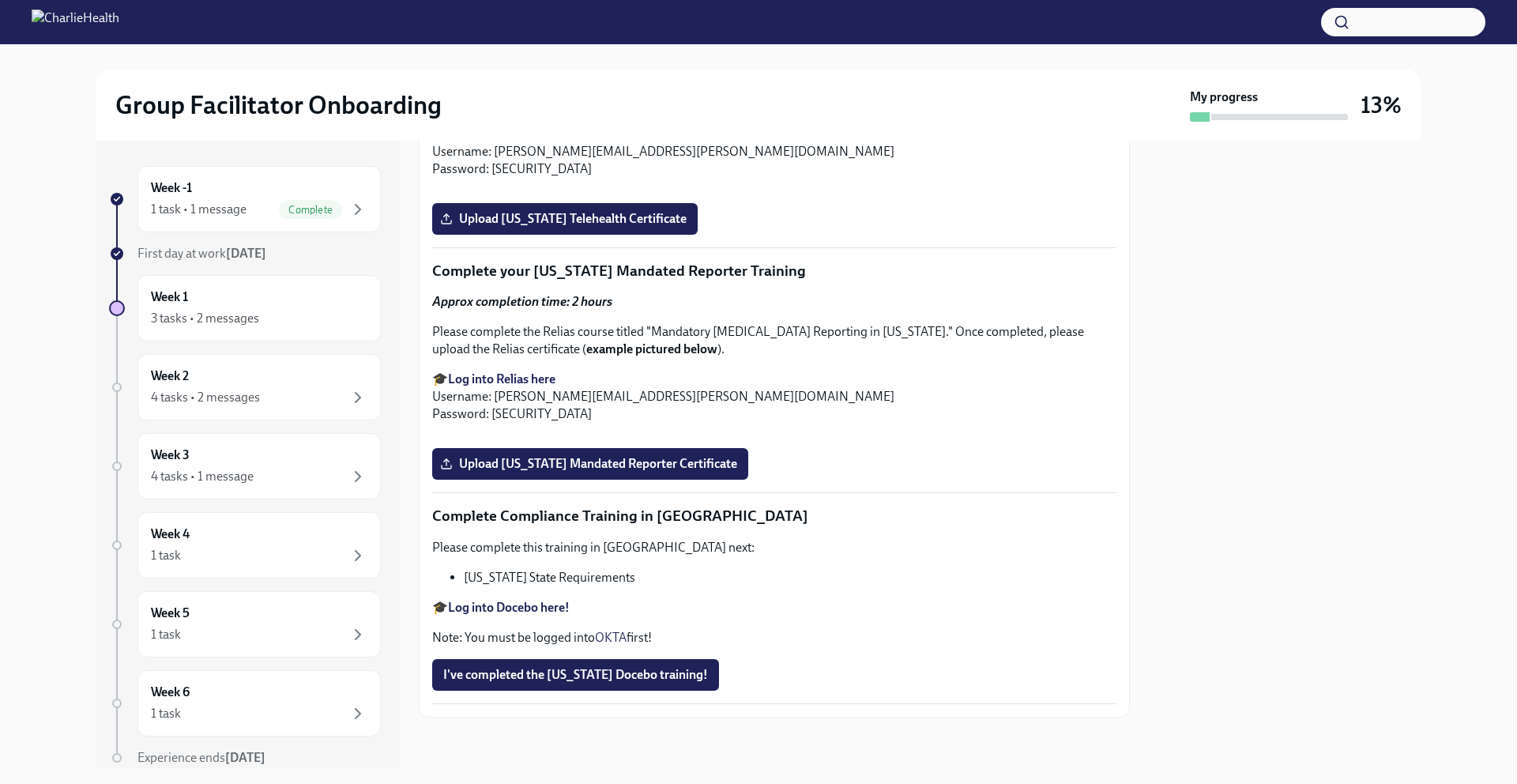
scroll to position [2750, 0]
click at [538, 386] on strong "Log into Relias here" at bounding box center [501, 379] width 107 height 15
click at [651, 227] on span "Upload [US_STATE] Telehealth Certificate" at bounding box center [564, 219] width 244 height 16
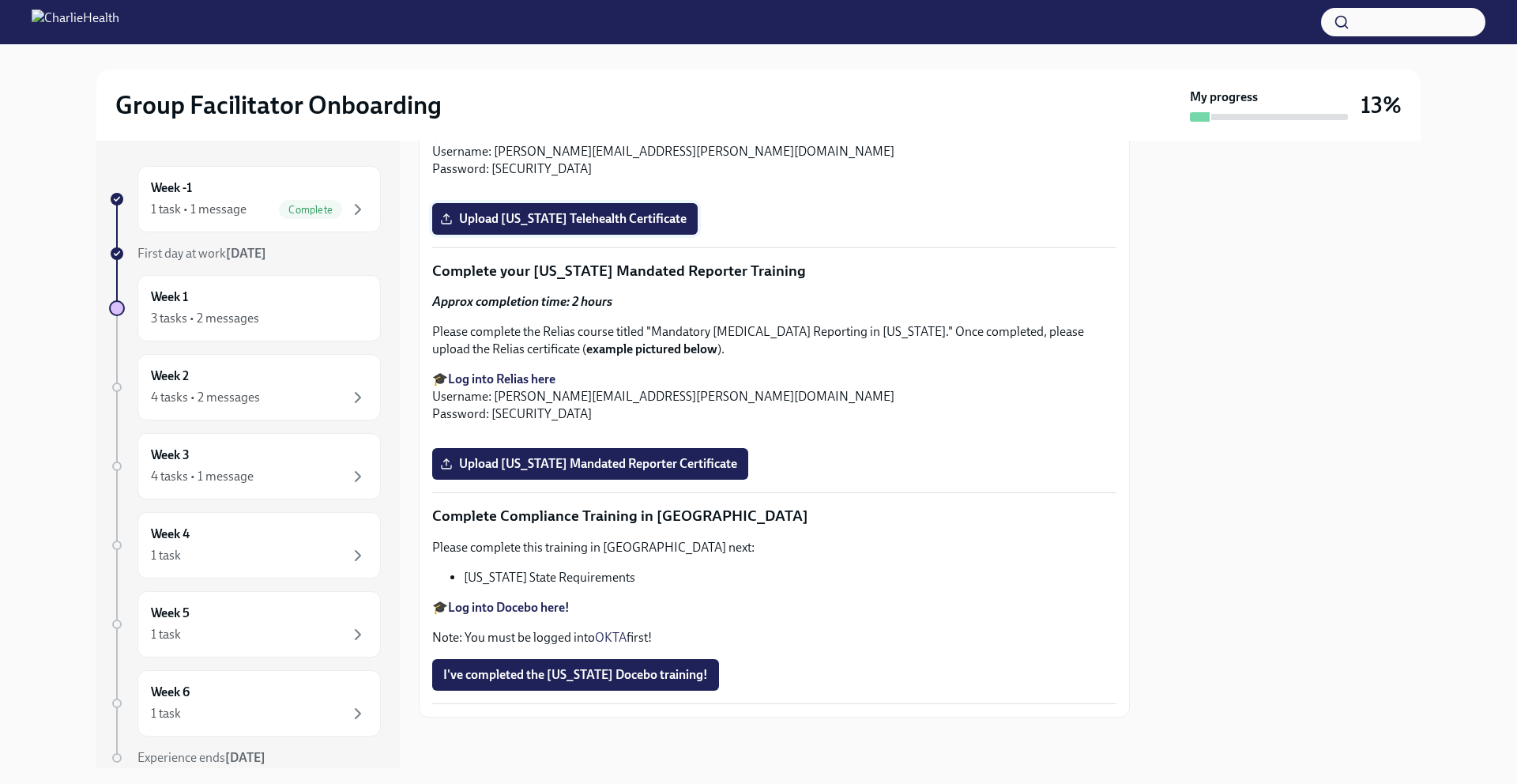
click at [0, 0] on input "Upload [US_STATE] Telehealth Certificate" at bounding box center [0, 0] width 0 height 0
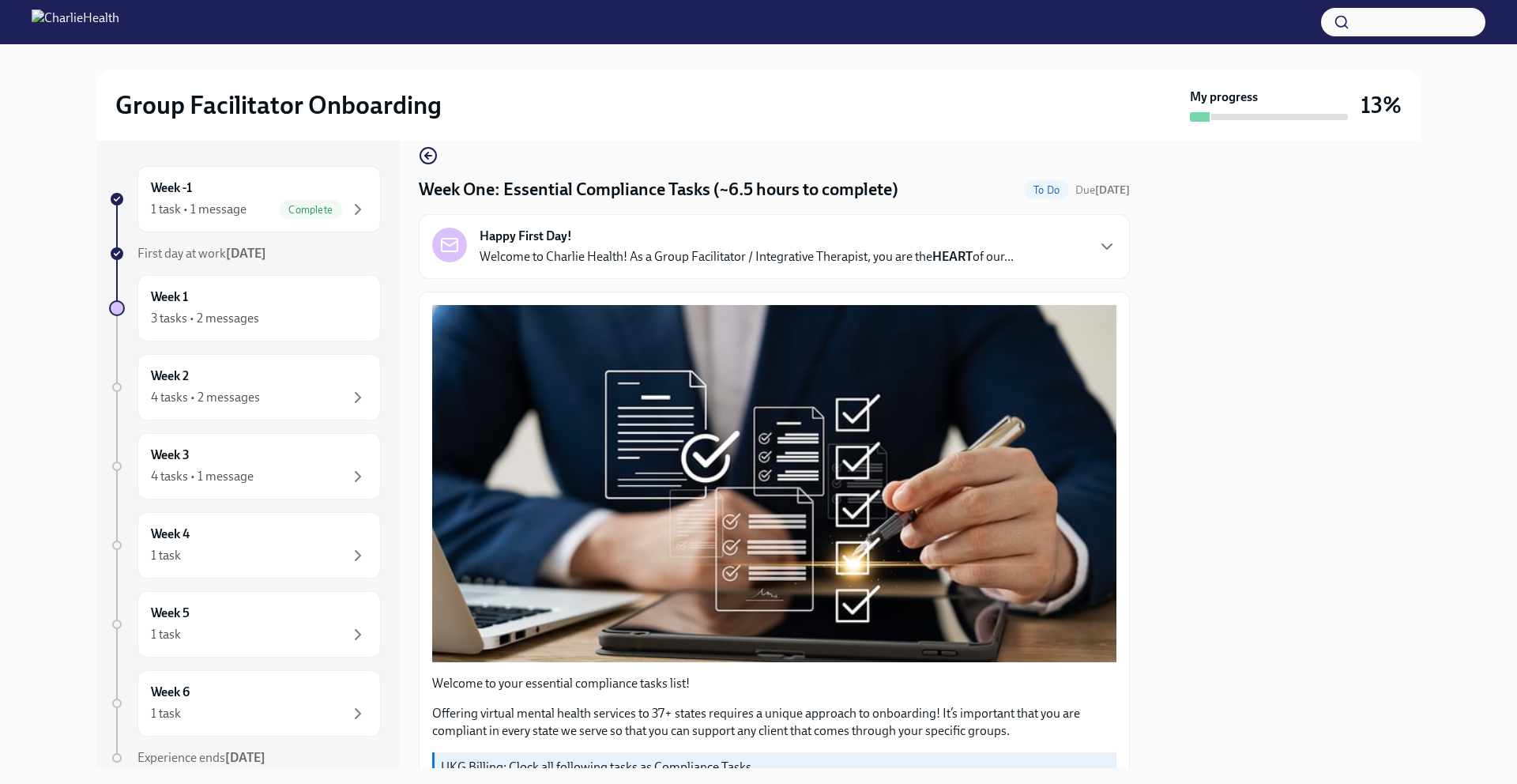
scroll to position [0, 0]
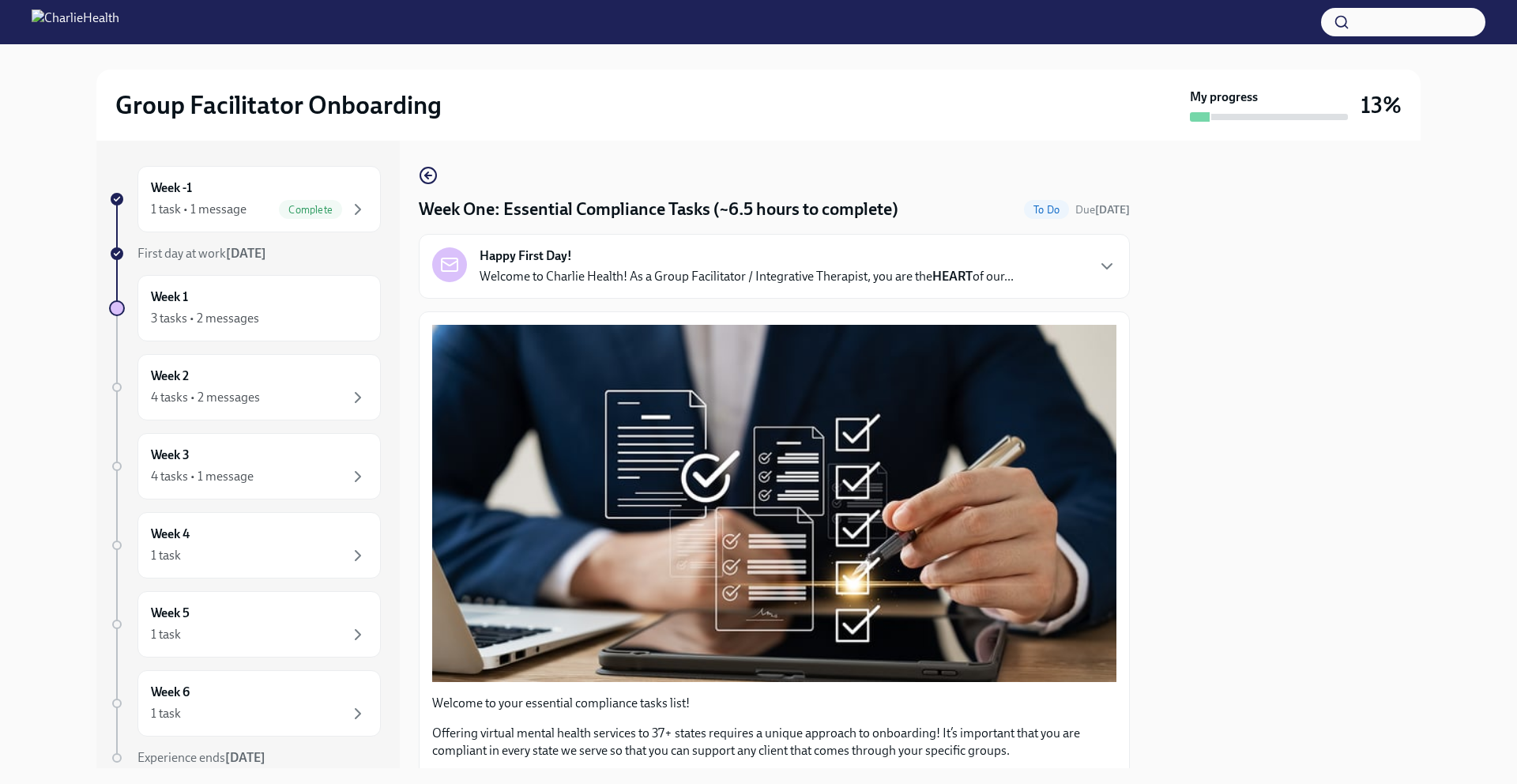
click at [965, 269] on strong "HEART" at bounding box center [952, 276] width 40 height 15
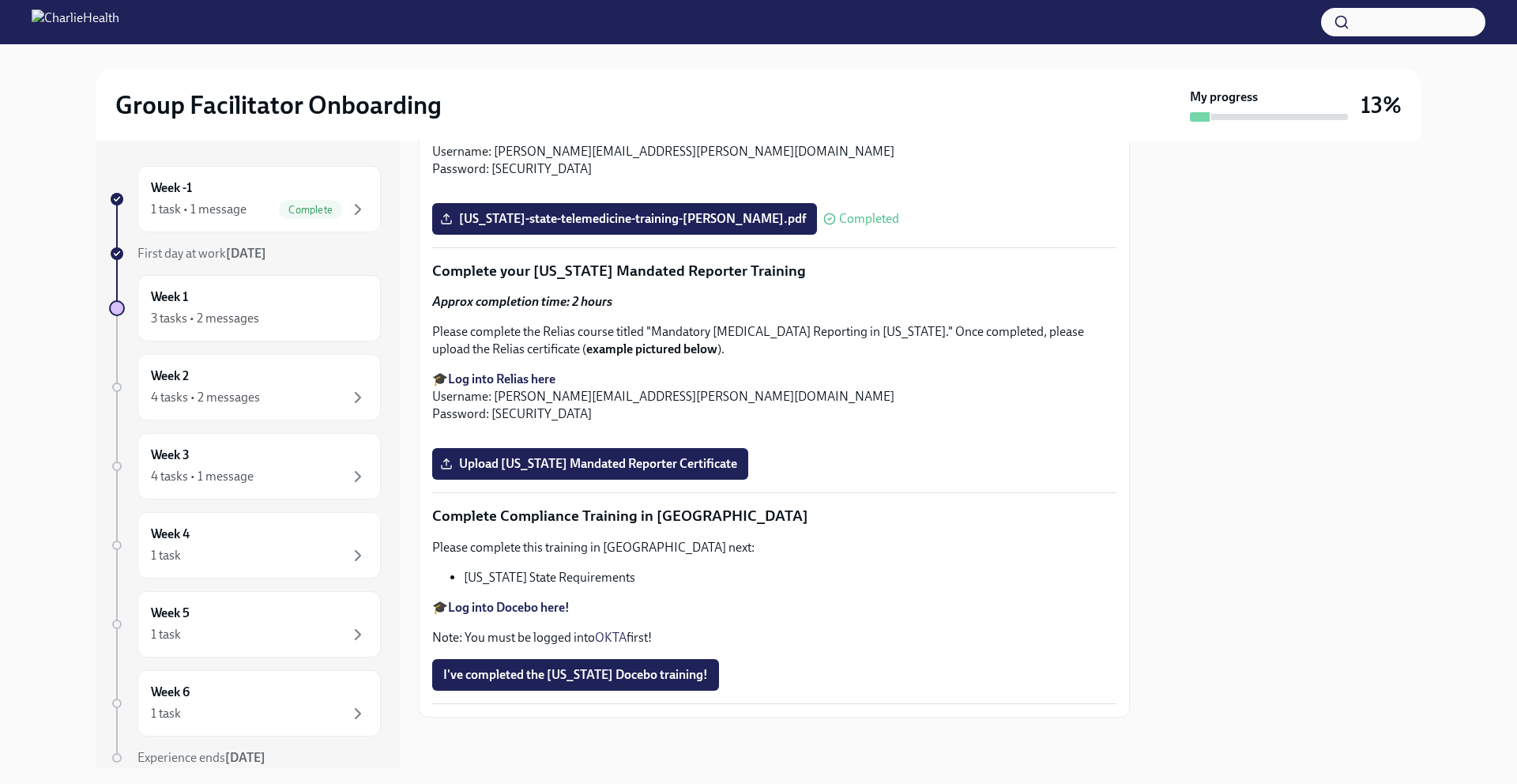
scroll to position [3990, 0]
click at [298, 386] on div "Week 2 4 tasks • 2 messages" at bounding box center [259, 386] width 217 height 40
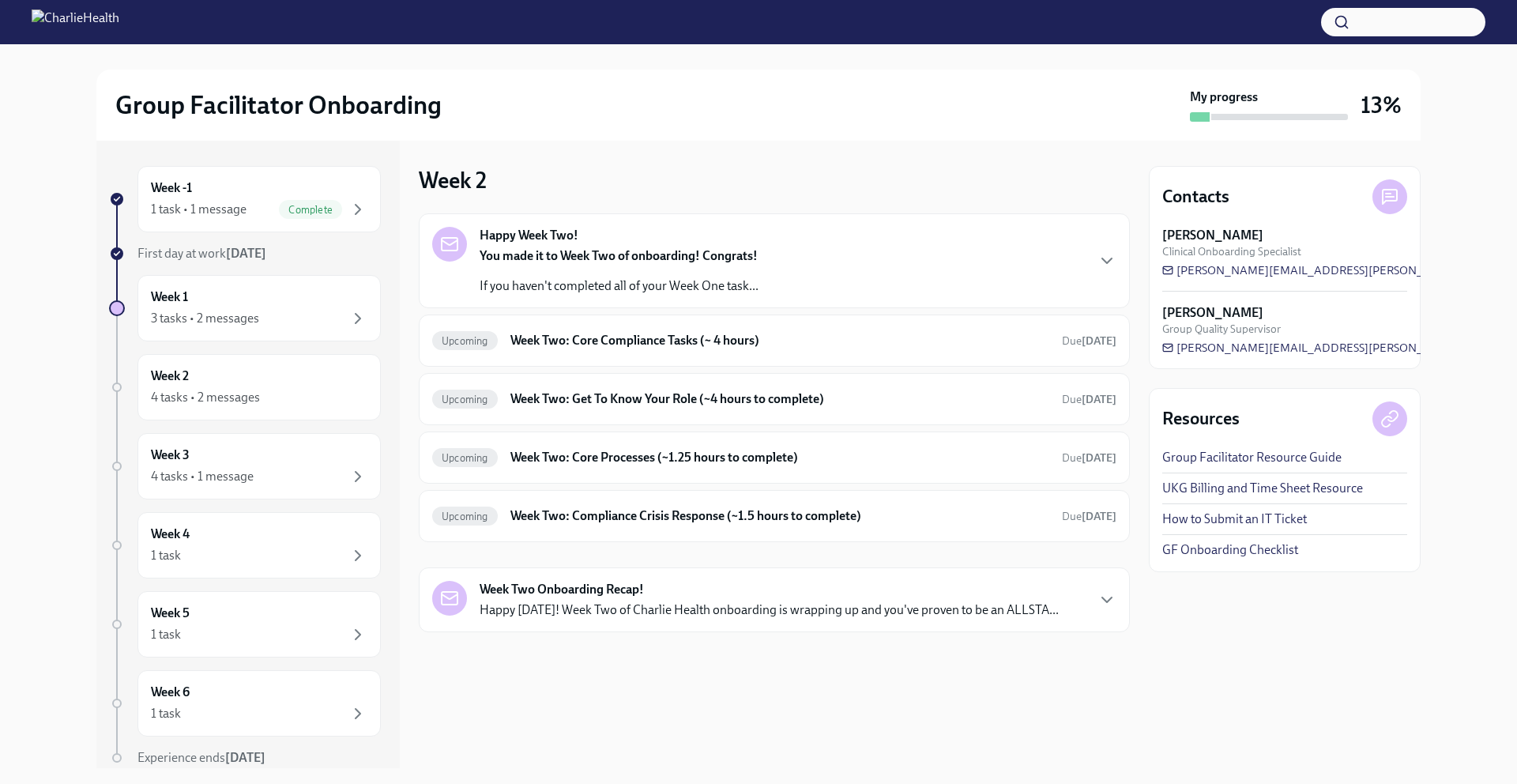
click at [827, 252] on div "Happy Week Two! You made it to Week Two of onboarding! Congrats! If you haven't…" at bounding box center [774, 260] width 684 height 68
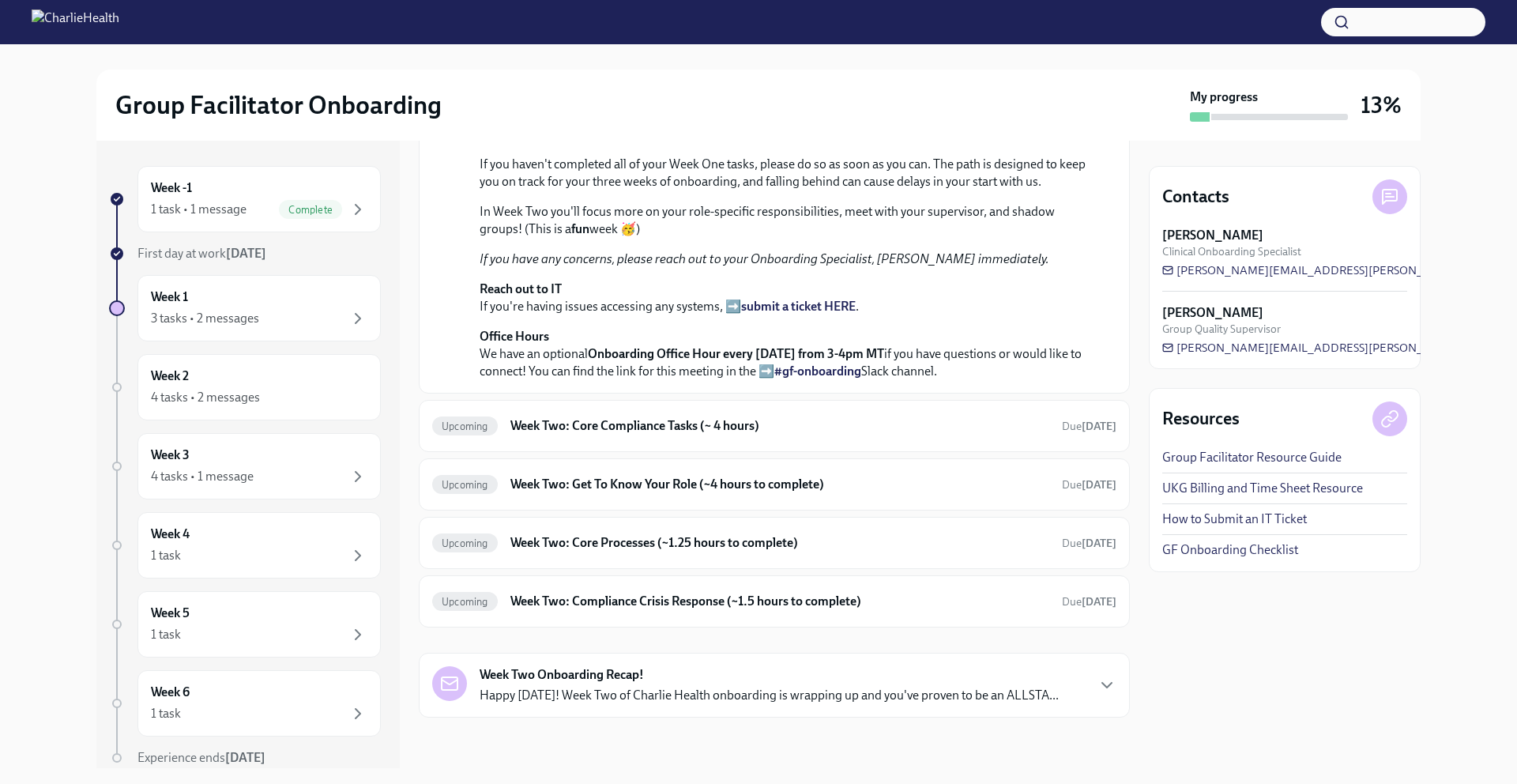
scroll to position [259, 0]
click at [768, 452] on div "Upcoming Week Two: Core Compliance Tasks (~ 4 hours) Due [DATE]" at bounding box center [774, 425] width 711 height 52
click at [756, 438] on div "Upcoming Week Two: Core Compliance Tasks (~ 4 hours) Due [DATE]" at bounding box center [774, 425] width 684 height 25
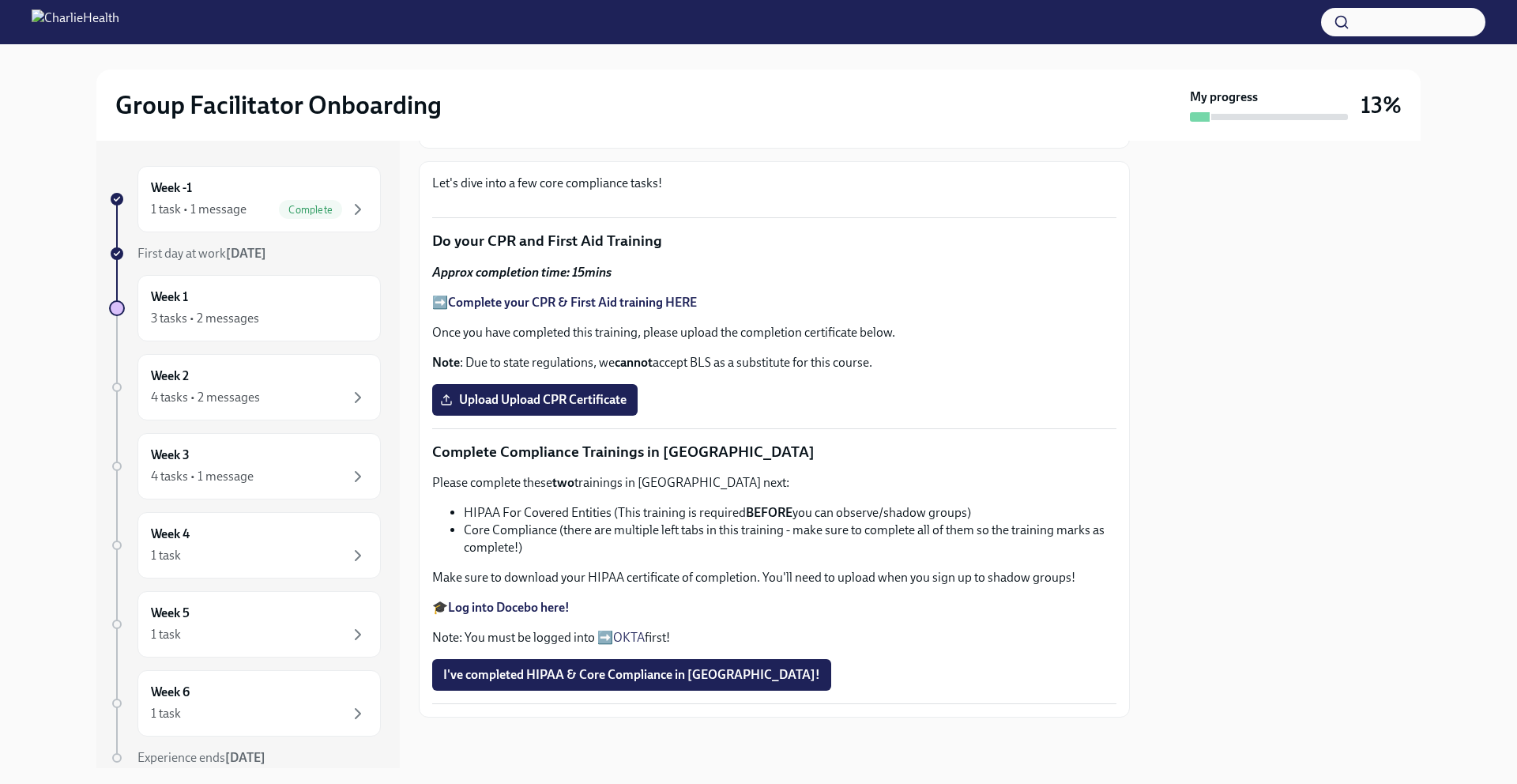
scroll to position [853, 0]
click at [276, 304] on div "Week 1 3 tasks • 2 messages" at bounding box center [259, 308] width 217 height 40
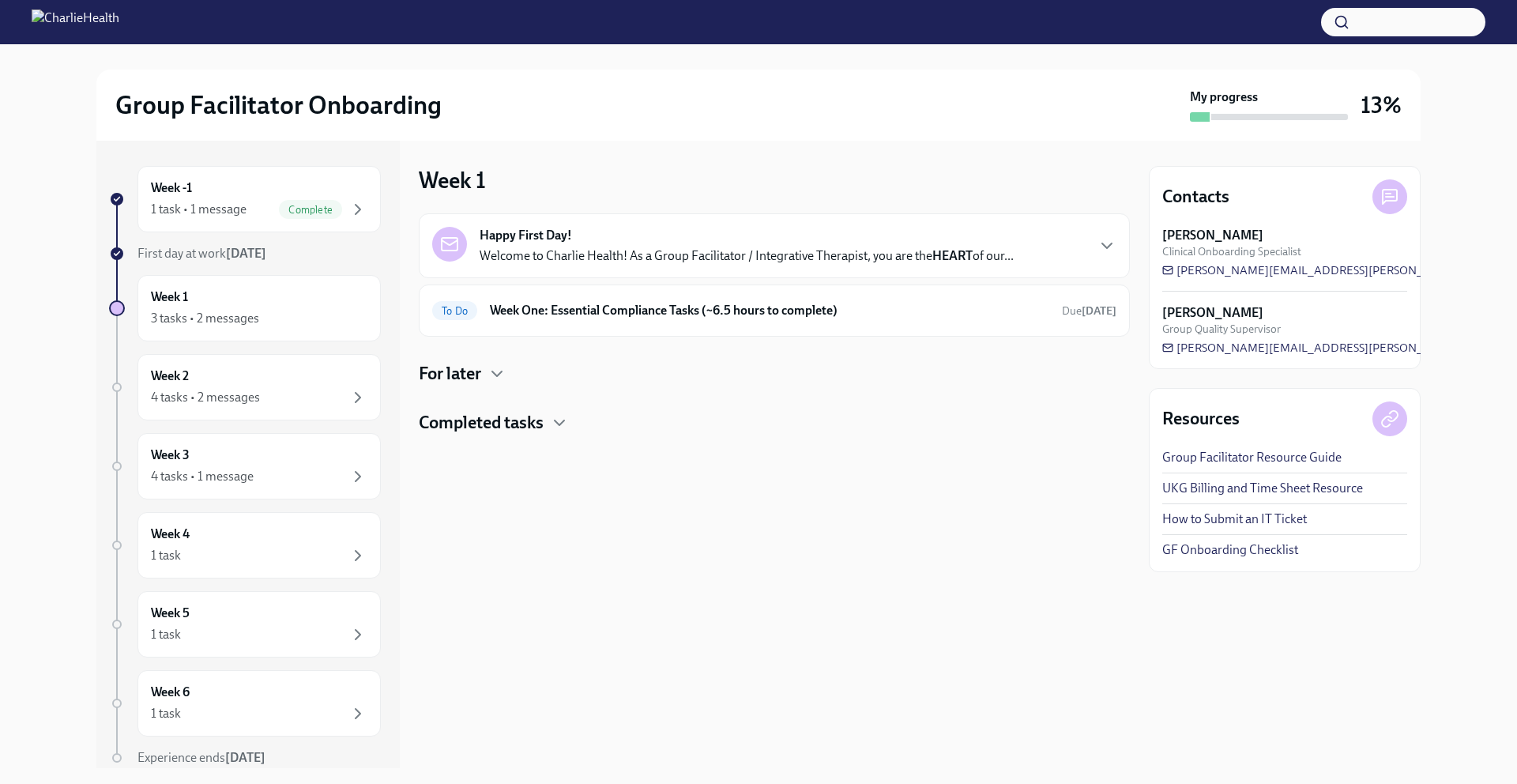
click at [487, 363] on div "For later" at bounding box center [774, 373] width 711 height 24
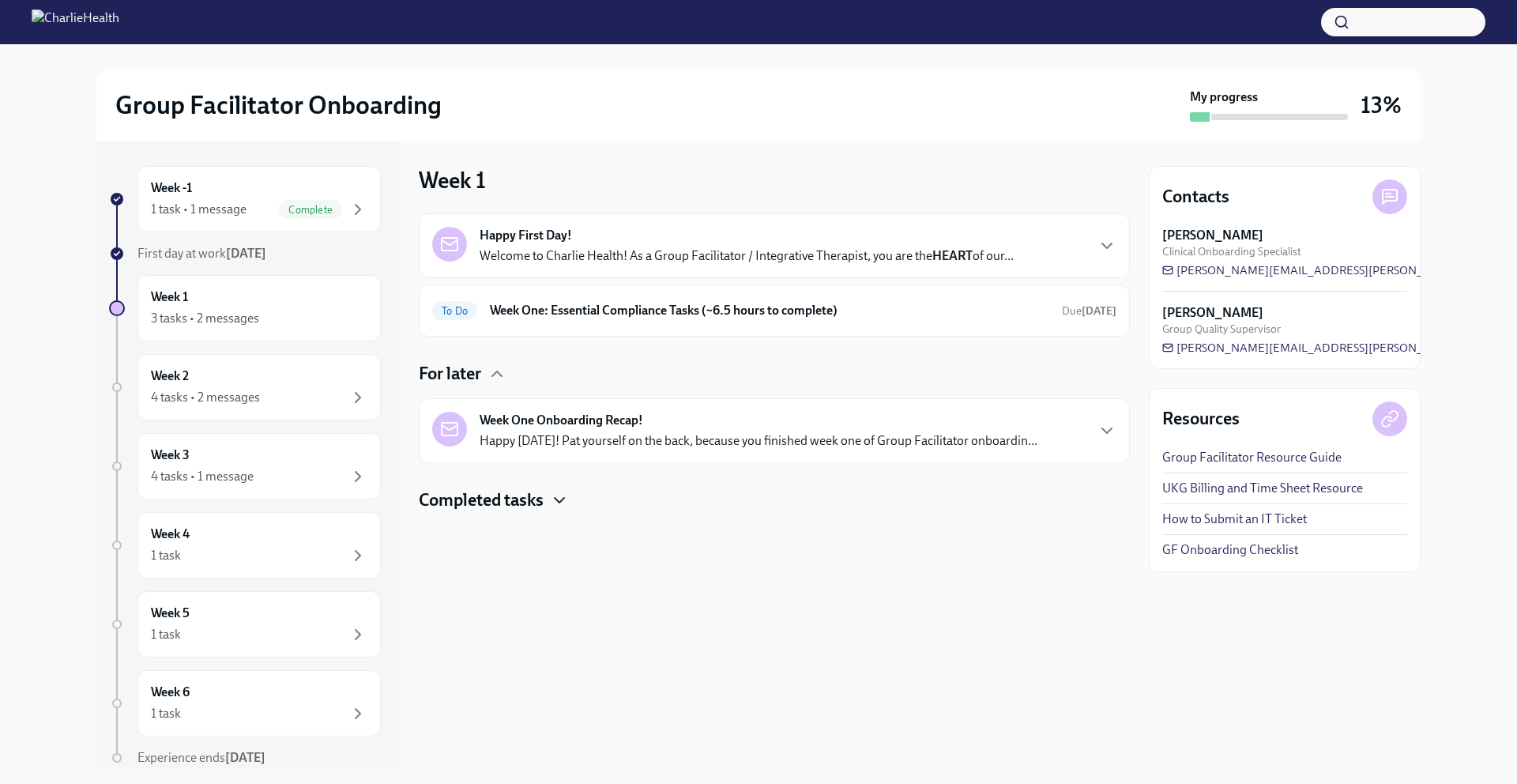
click at [550, 496] on icon "button" at bounding box center [559, 499] width 19 height 19
click at [984, 310] on h6 "Week One: Essential Compliance Tasks (~6.5 hours to complete)" at bounding box center [770, 310] width 560 height 18
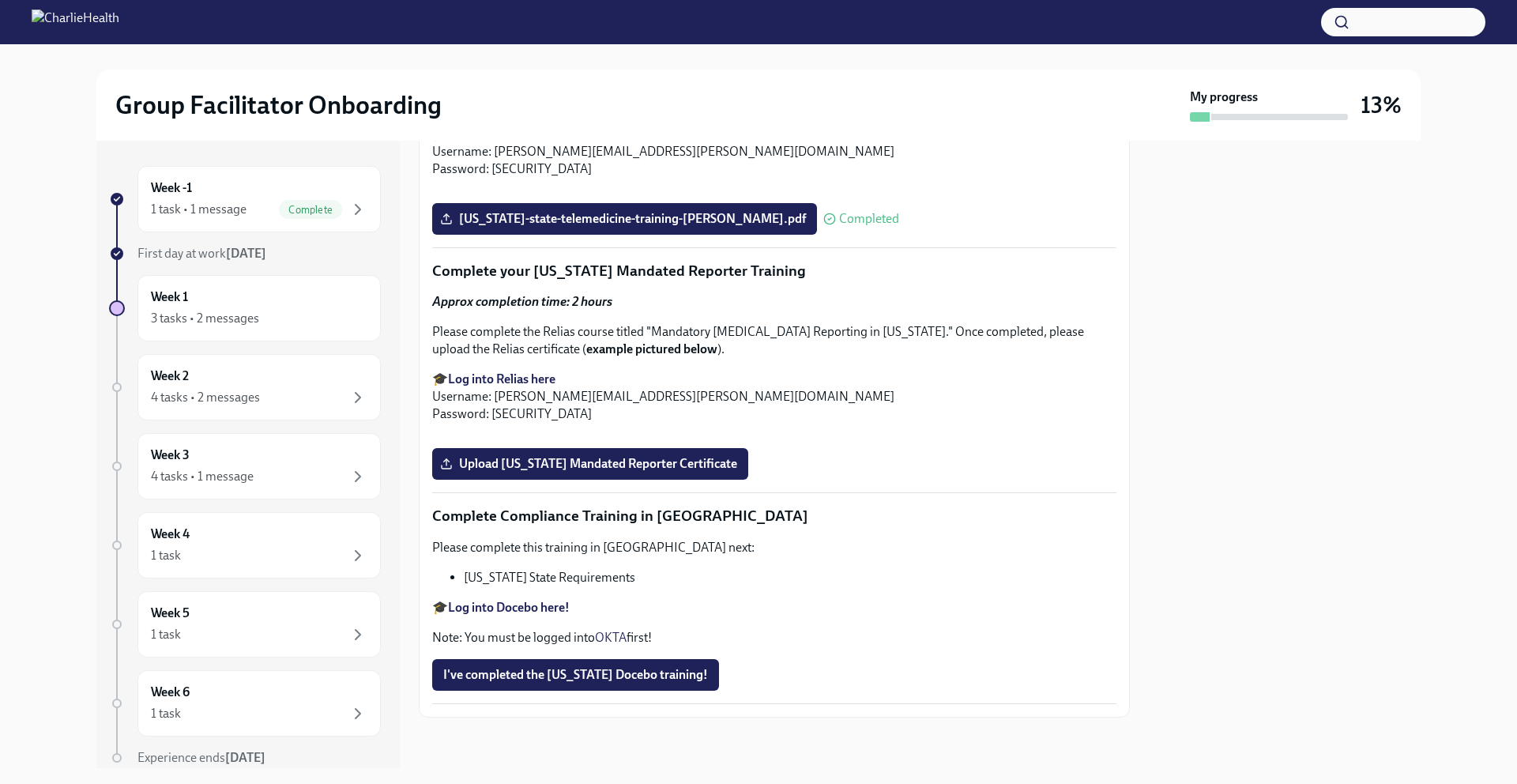
scroll to position [3349, 0]
click at [297, 453] on div "Week 3 4 tasks • 1 message" at bounding box center [259, 466] width 217 height 40
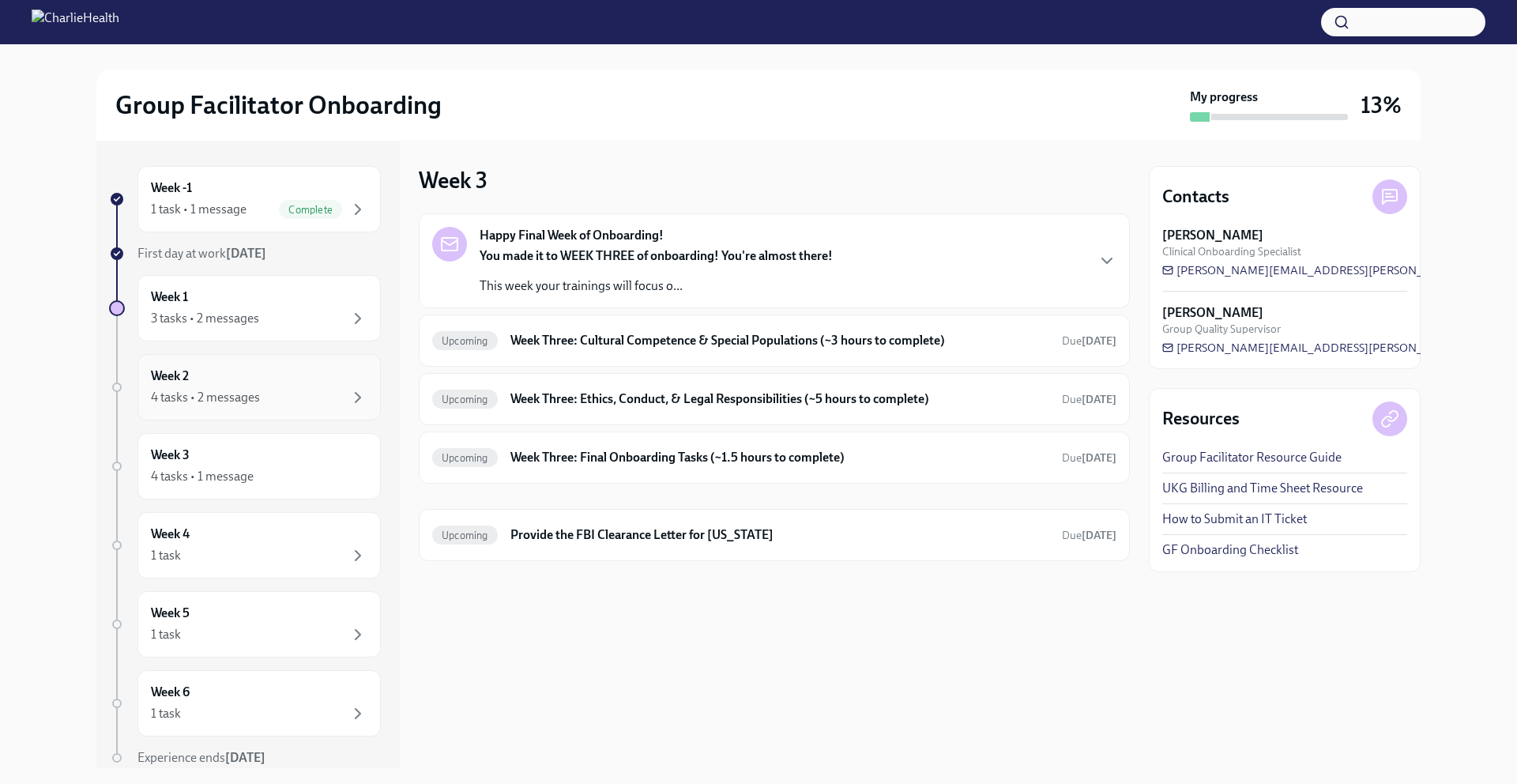
click at [296, 383] on div "Week 2 4 tasks • 2 messages" at bounding box center [259, 386] width 217 height 40
